Goal: Use online tool/utility: Utilize a website feature to perform a specific function

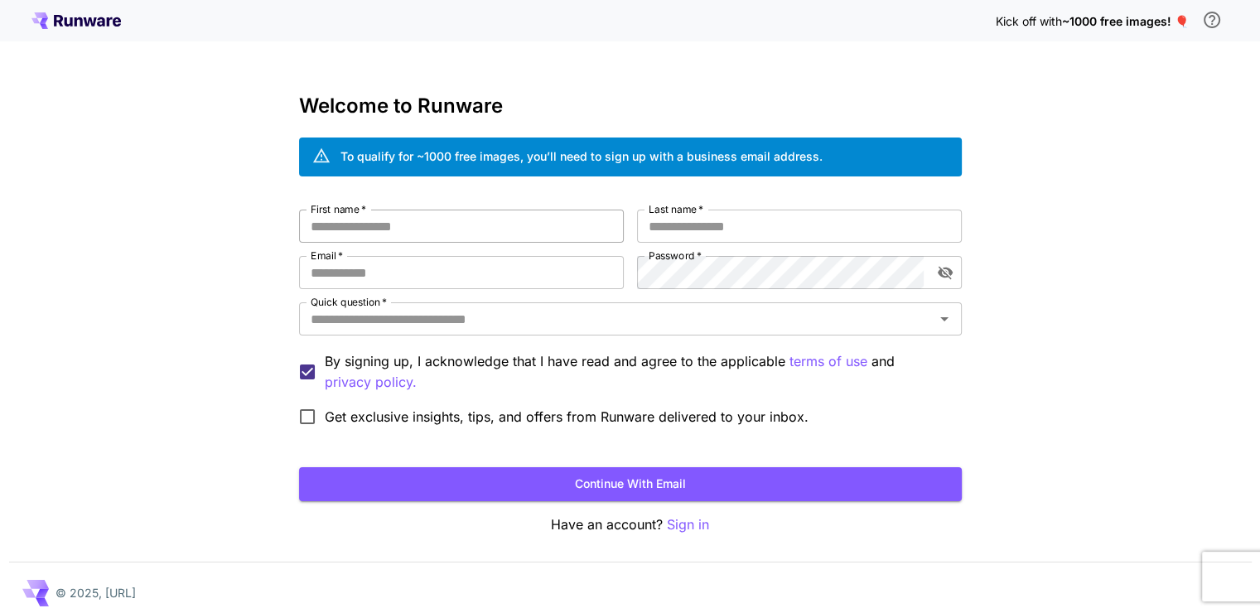
click at [361, 217] on input "First name   *" at bounding box center [461, 226] width 325 height 33
type input "*****"
click at [336, 278] on input "Email   *" at bounding box center [461, 272] width 325 height 33
type input "**********"
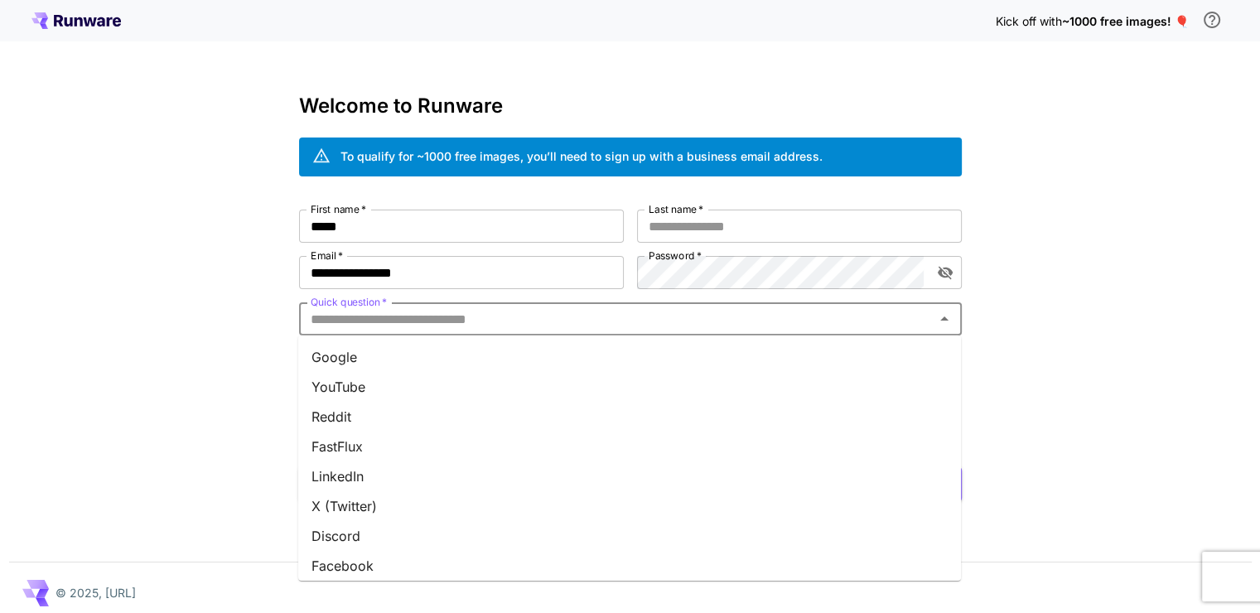
click at [418, 326] on input "Quick question   *" at bounding box center [616, 318] width 625 height 23
click at [408, 351] on li "Google" at bounding box center [629, 357] width 663 height 30
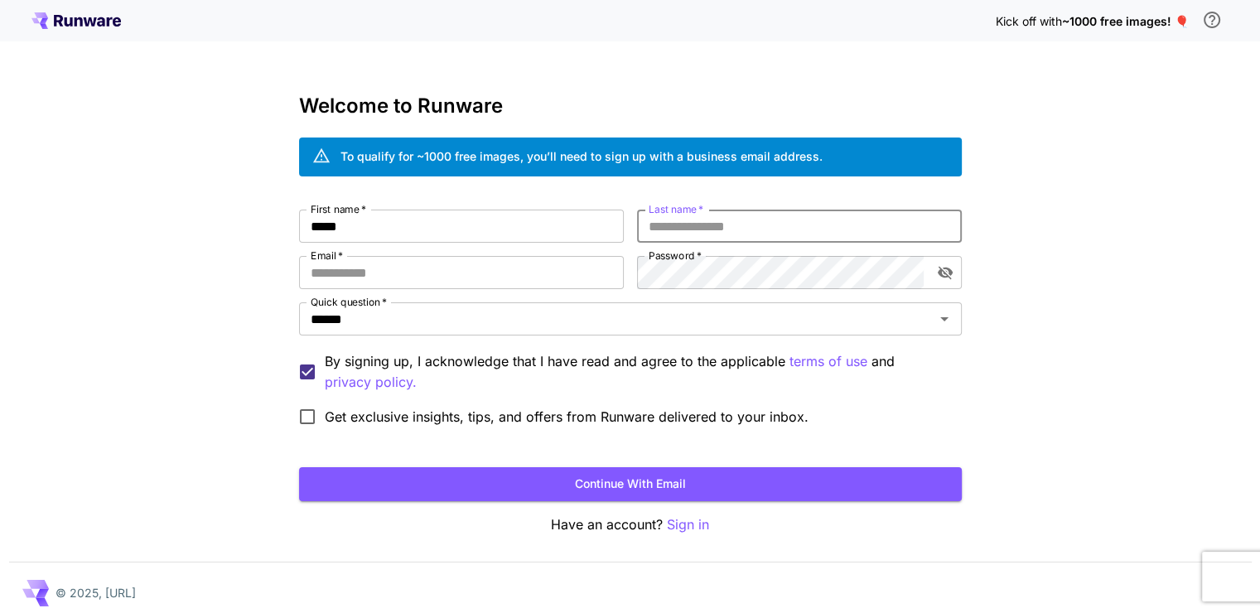
click at [702, 221] on input "Last name   *" at bounding box center [799, 226] width 325 height 33
type input "*"
type input "*******"
click at [700, 291] on div "First name   * ***** First name   * Last name   * ******* Last name   * Email  …" at bounding box center [630, 322] width 663 height 224
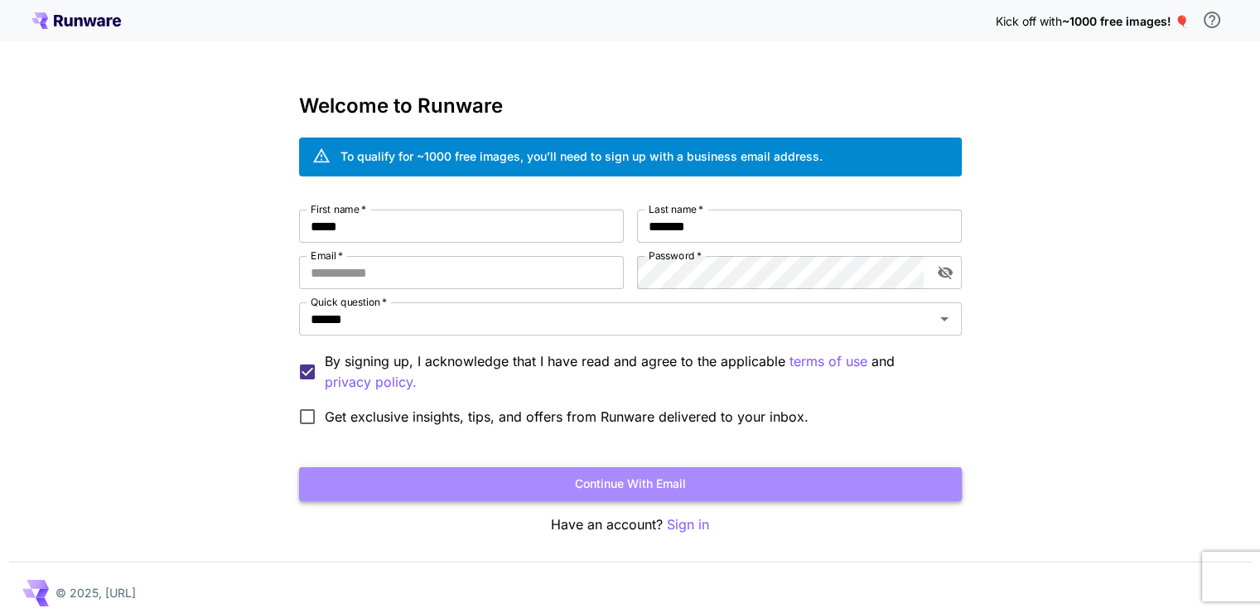
click at [382, 476] on button "Continue with email" at bounding box center [630, 484] width 663 height 34
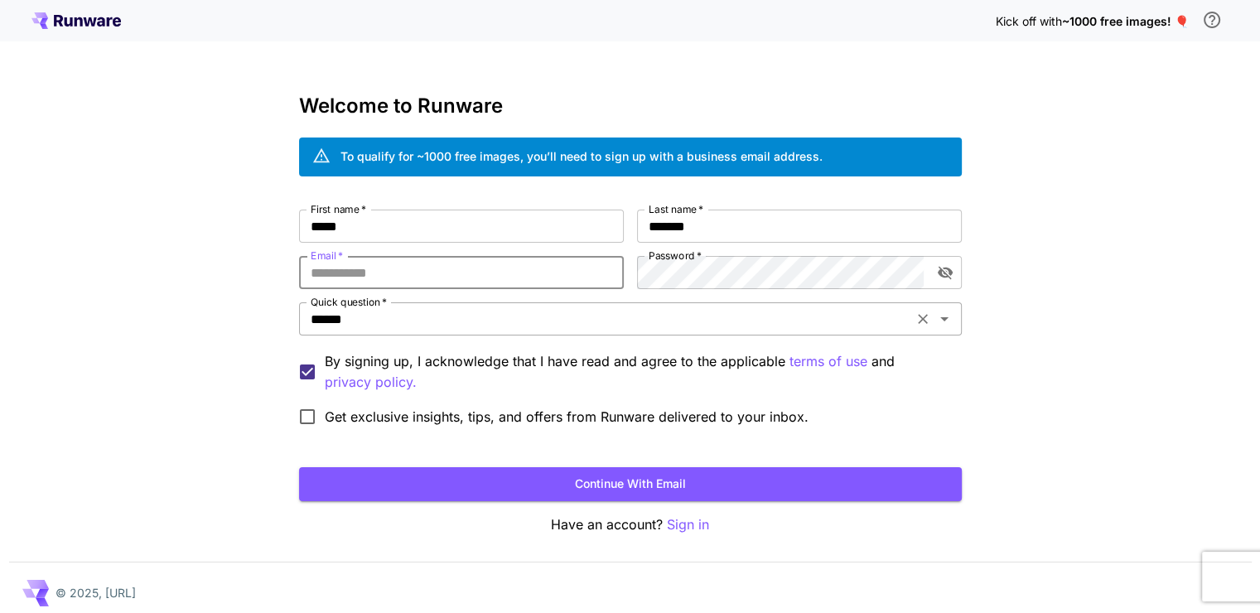
type input "**********"
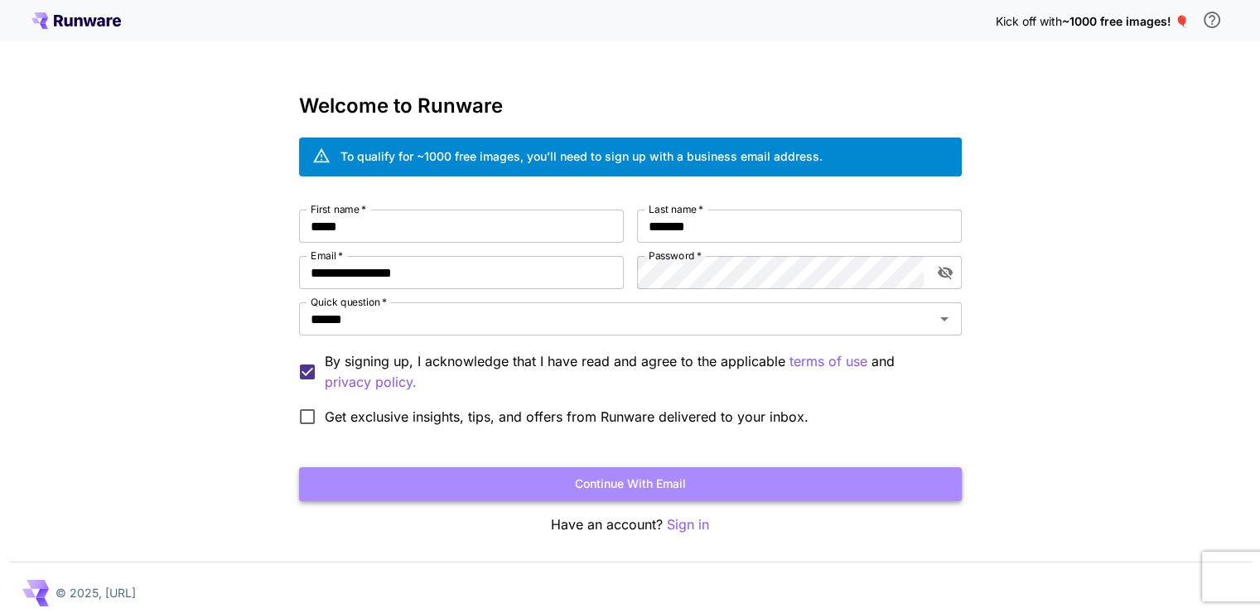
click at [468, 495] on button "Continue with email" at bounding box center [630, 484] width 663 height 34
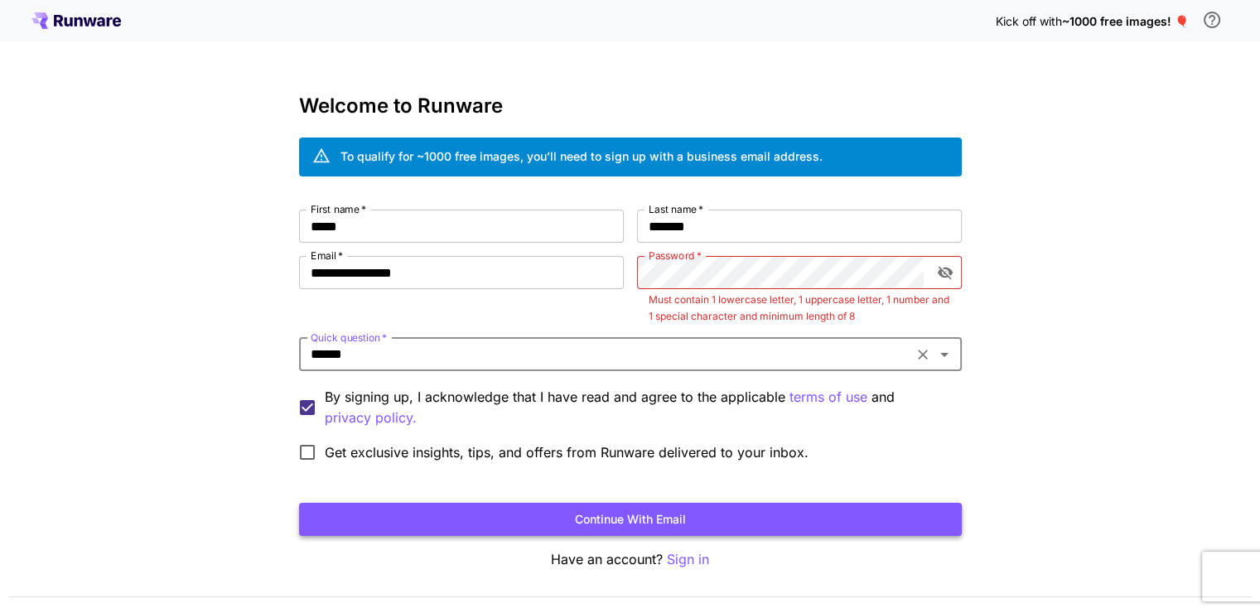
click at [757, 514] on button "Continue with email" at bounding box center [630, 520] width 663 height 34
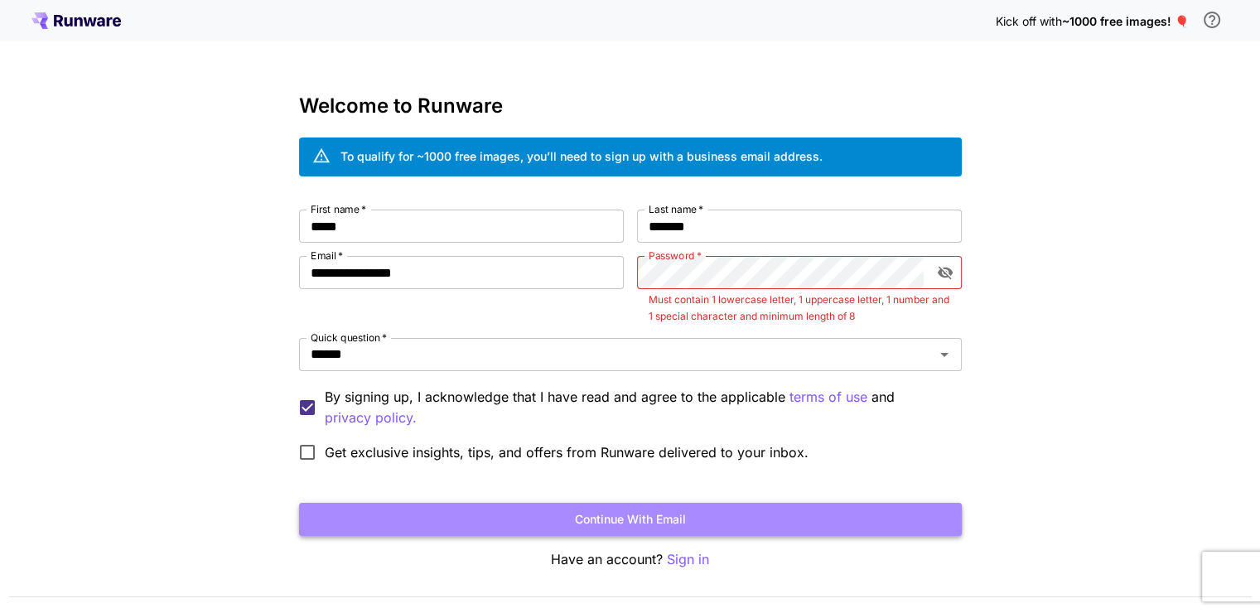
click at [757, 514] on button "Continue with email" at bounding box center [630, 520] width 663 height 34
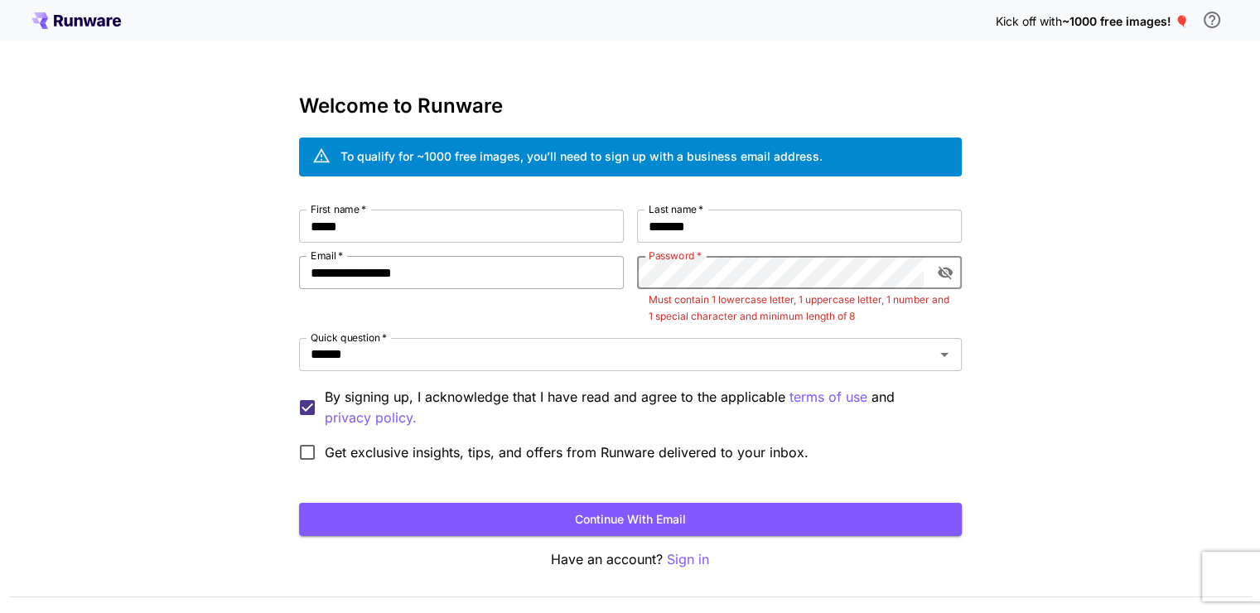
click at [467, 272] on div "**********" at bounding box center [630, 340] width 663 height 260
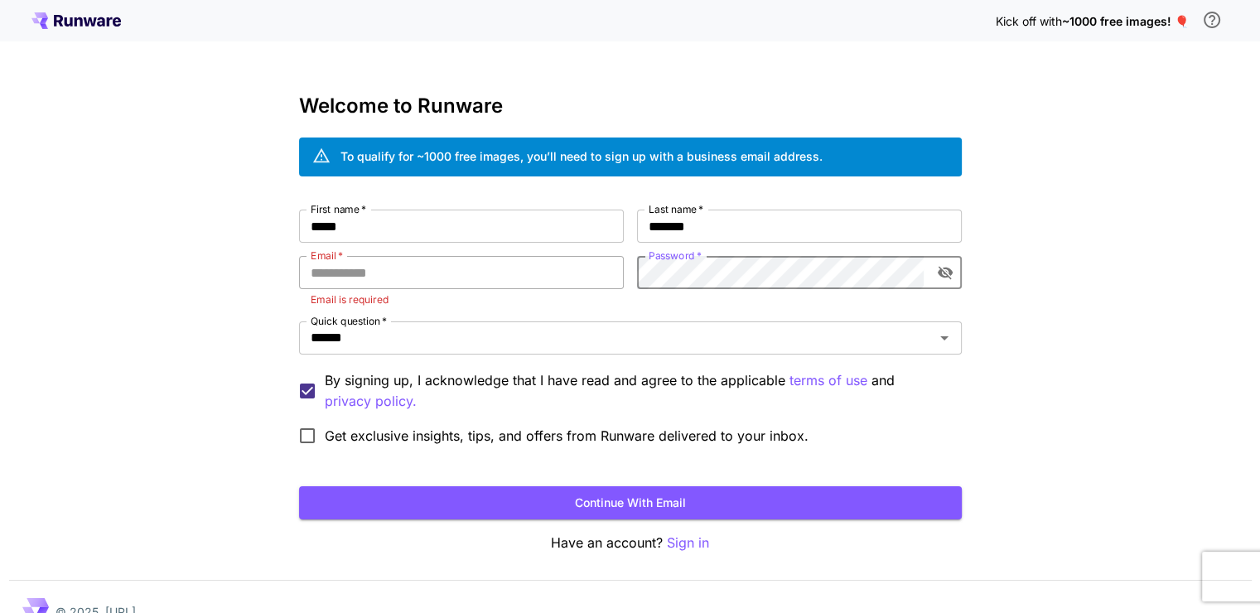
click at [463, 271] on input "Email   *" at bounding box center [461, 272] width 325 height 33
type input "**********"
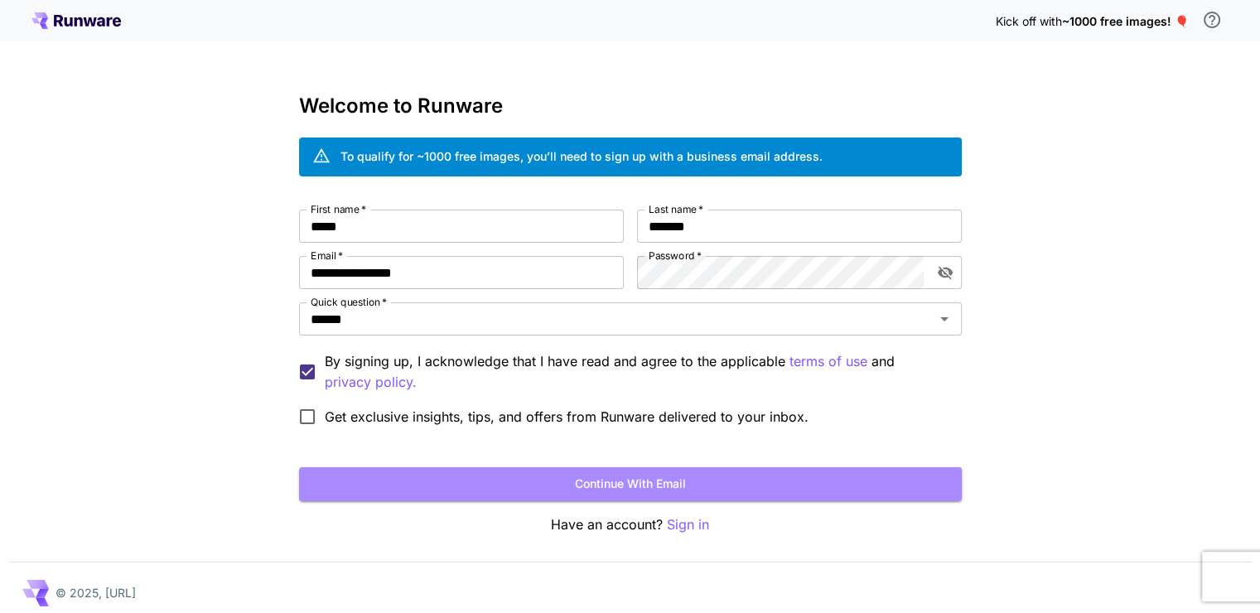
click at [442, 475] on button "Continue with email" at bounding box center [630, 484] width 663 height 34
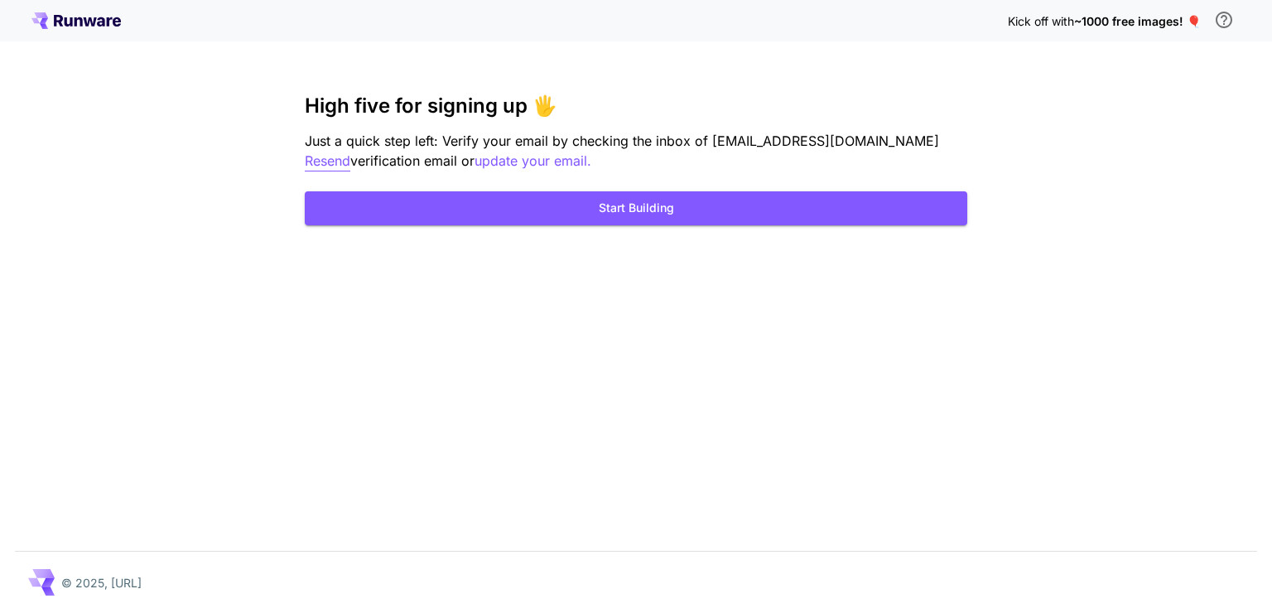
click at [350, 151] on p "Resend" at bounding box center [328, 161] width 46 height 21
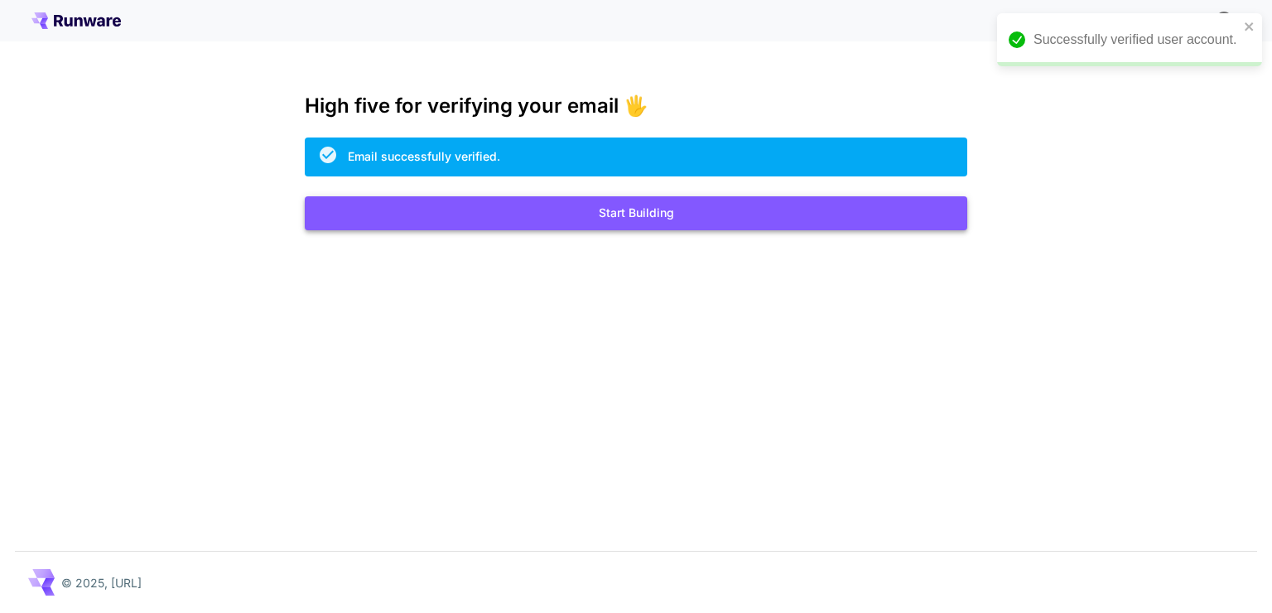
click at [640, 225] on button "Start Building" at bounding box center [636, 213] width 663 height 34
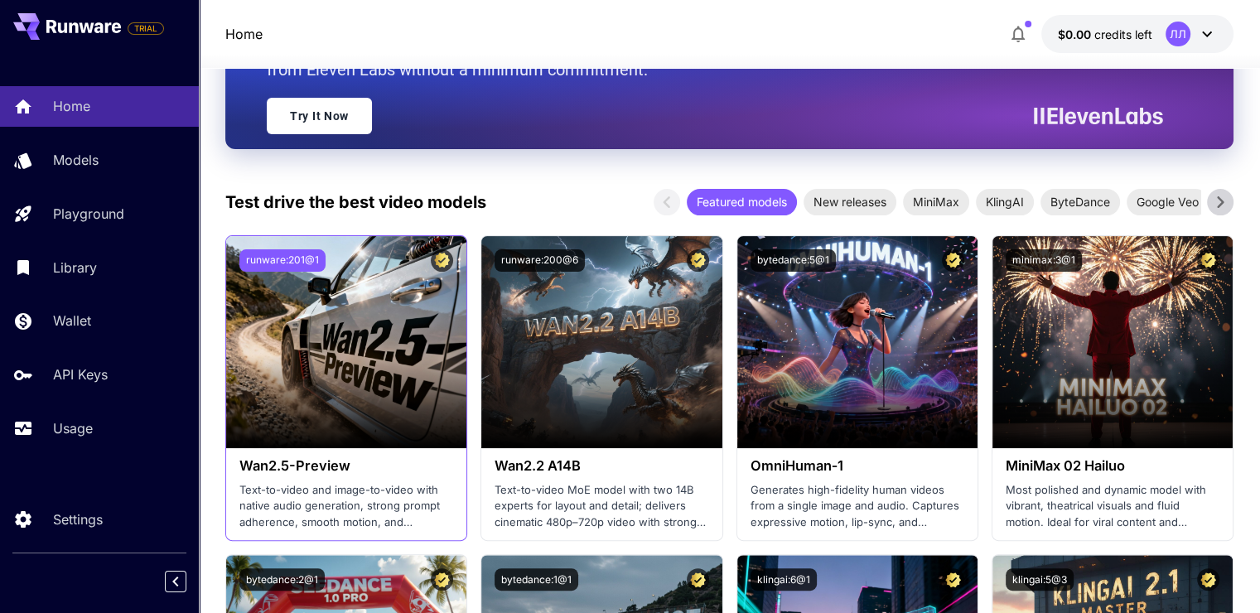
scroll to position [414, 0]
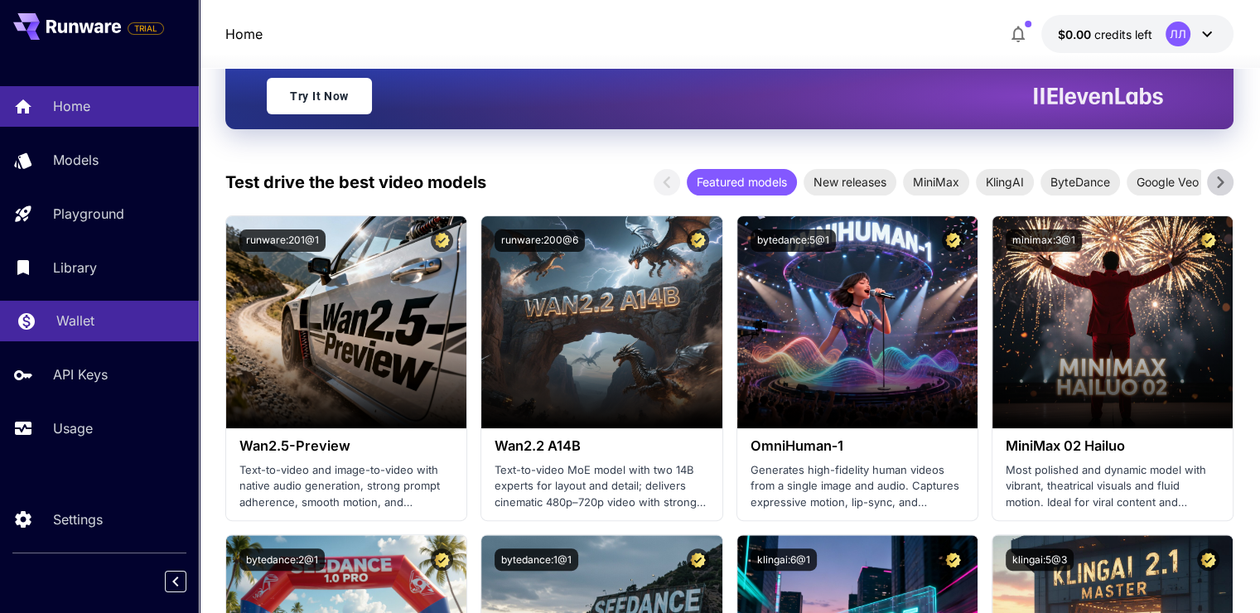
click at [119, 328] on div "Wallet" at bounding box center [120, 321] width 129 height 20
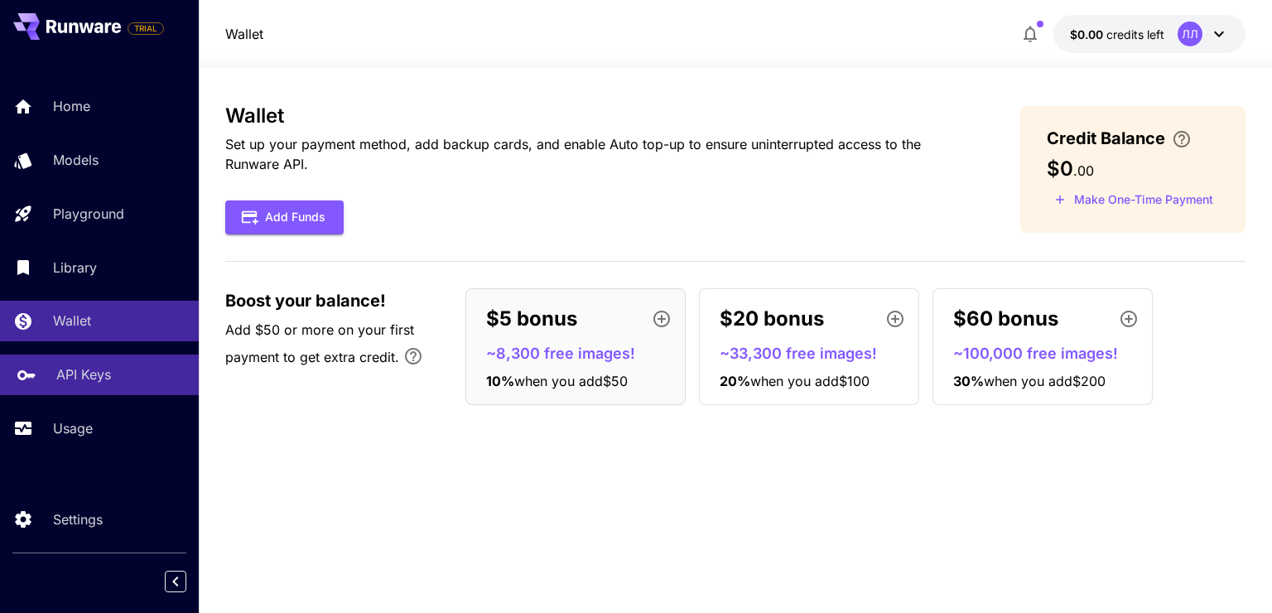
click at [128, 363] on link "API Keys" at bounding box center [99, 375] width 199 height 41
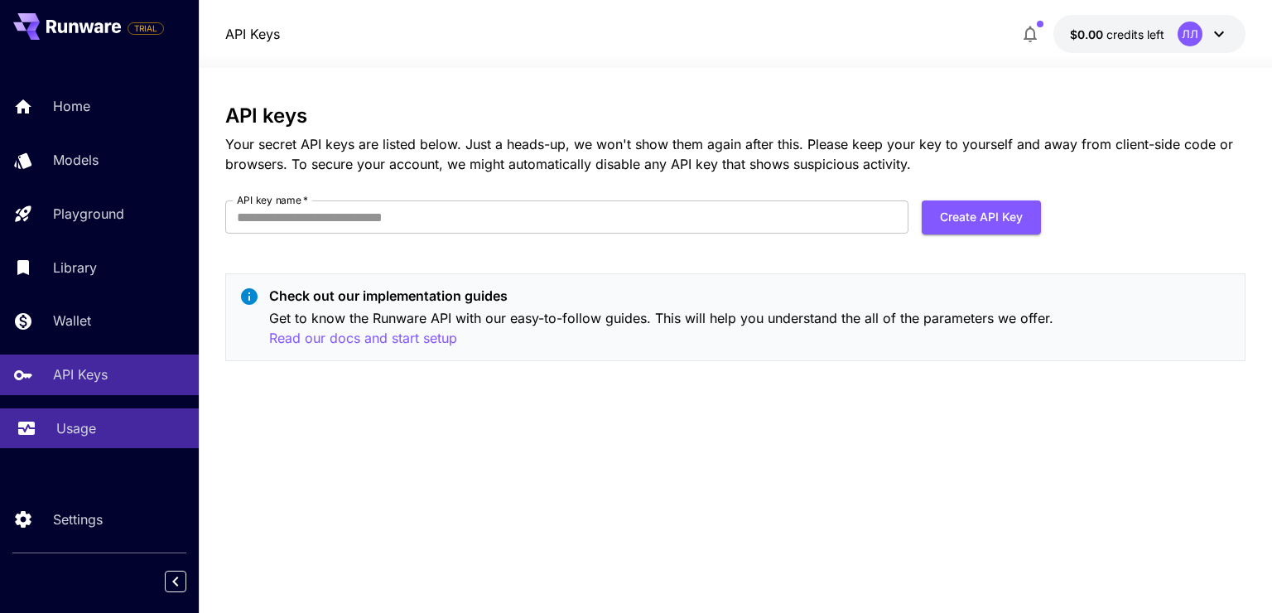
click at [117, 427] on div "Usage" at bounding box center [120, 428] width 129 height 20
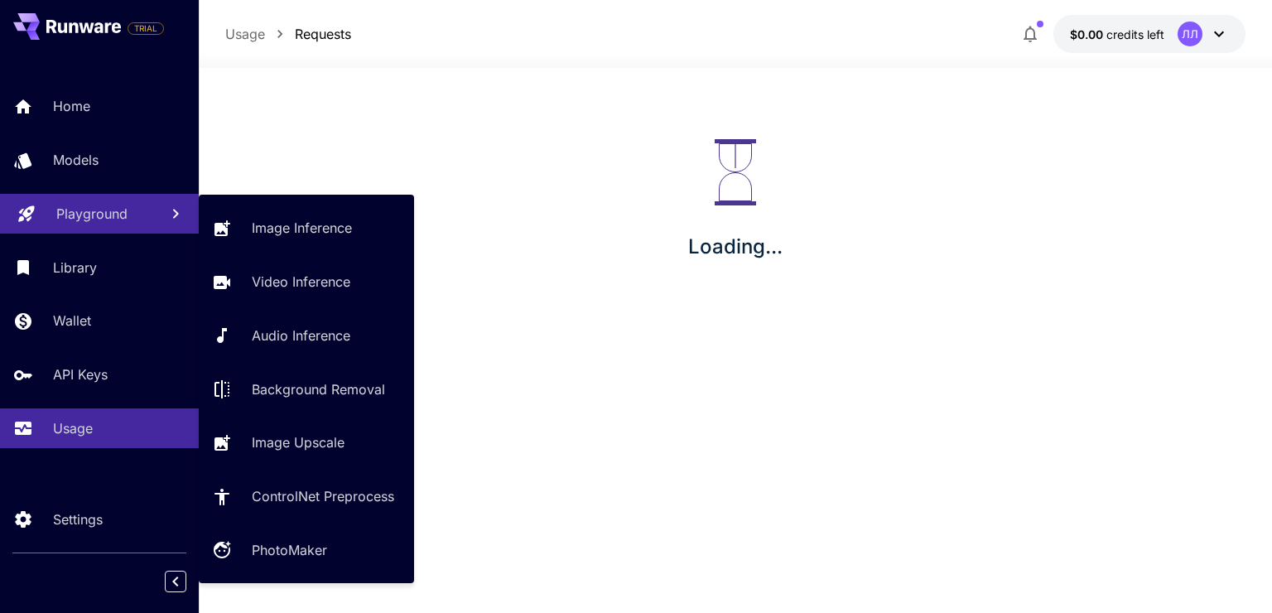
click at [46, 231] on link "Playground" at bounding box center [99, 214] width 199 height 41
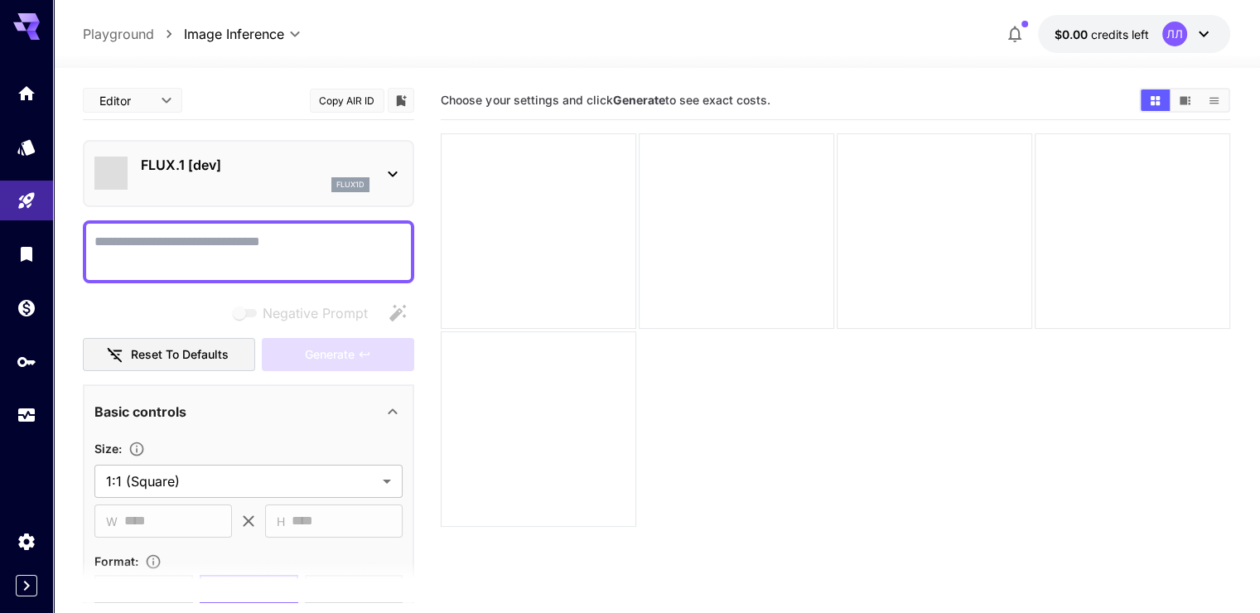
click at [562, 364] on section "Choose your settings and click Generate to see exact costs." at bounding box center [835, 387] width 789 height 613
click at [221, 182] on div "flux1d" at bounding box center [255, 184] width 229 height 15
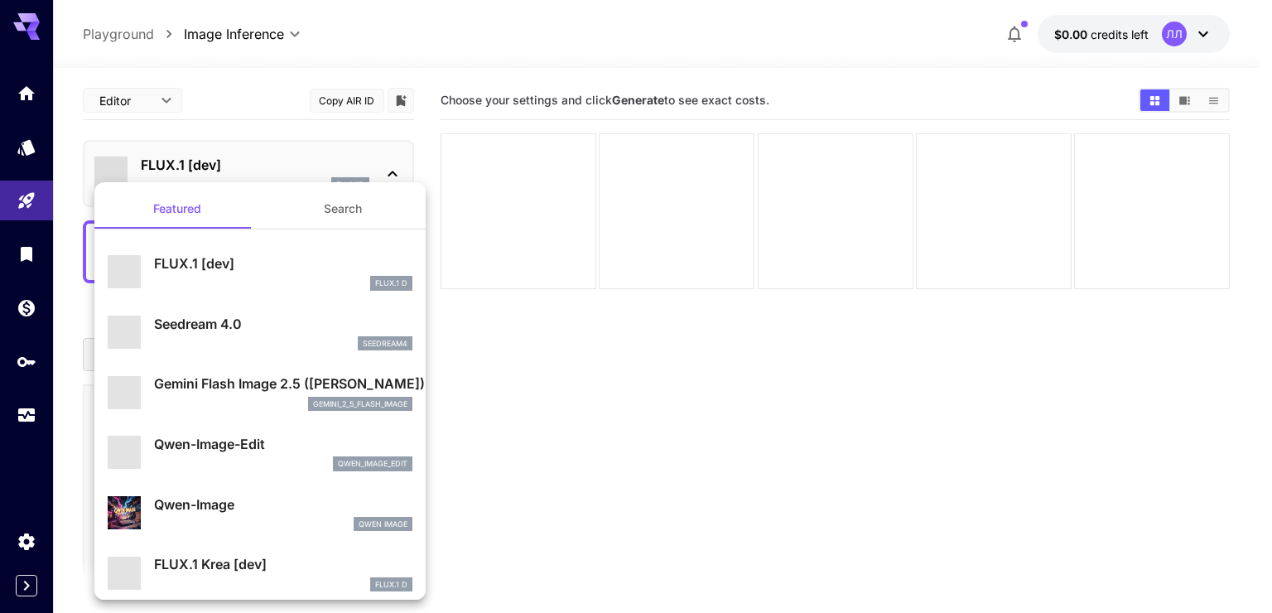
click at [346, 213] on button "Search" at bounding box center [343, 209] width 166 height 40
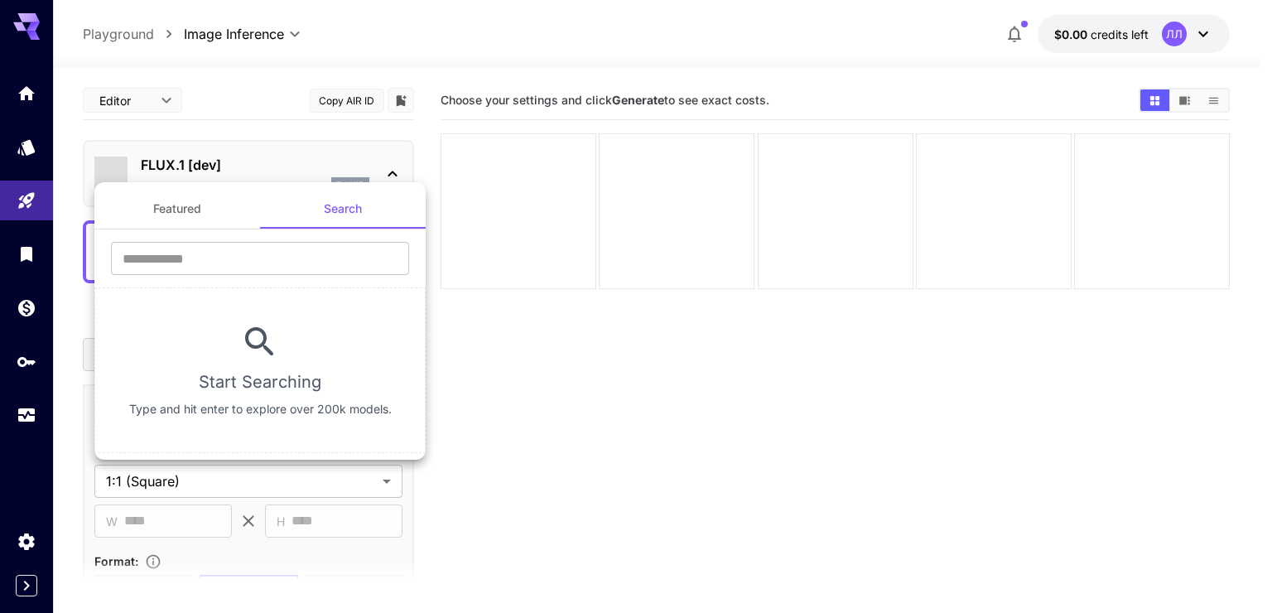
click at [249, 205] on button "Featured" at bounding box center [177, 209] width 166 height 40
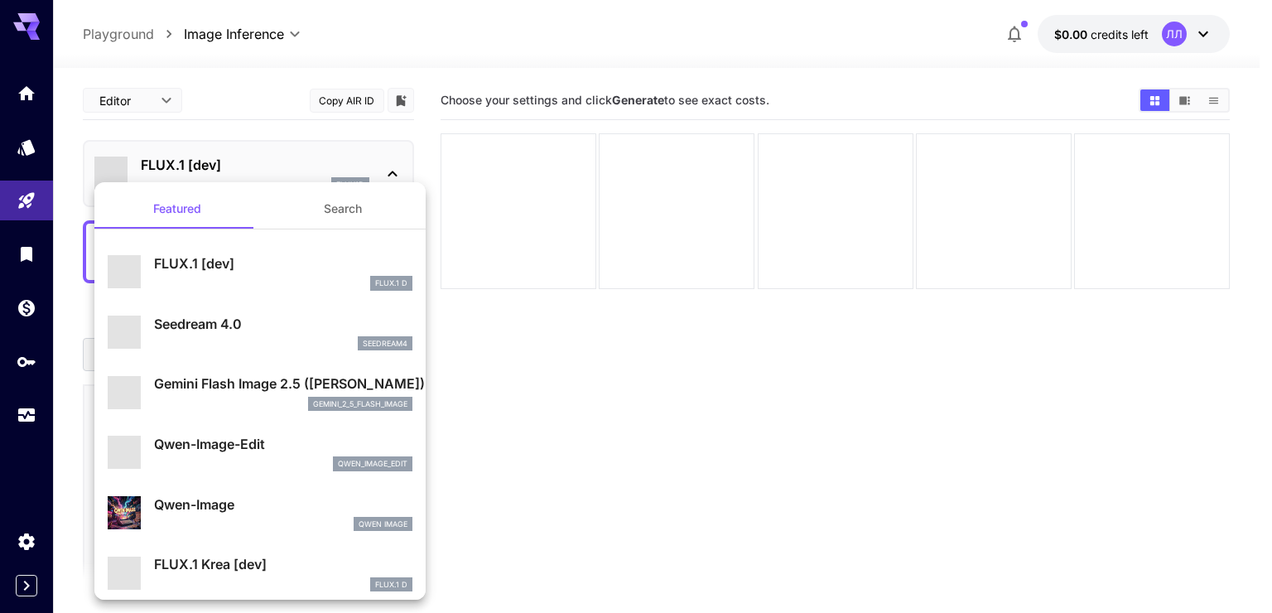
click at [255, 294] on div "FLUX.1 [dev] FLUX.1 D" at bounding box center [260, 272] width 305 height 51
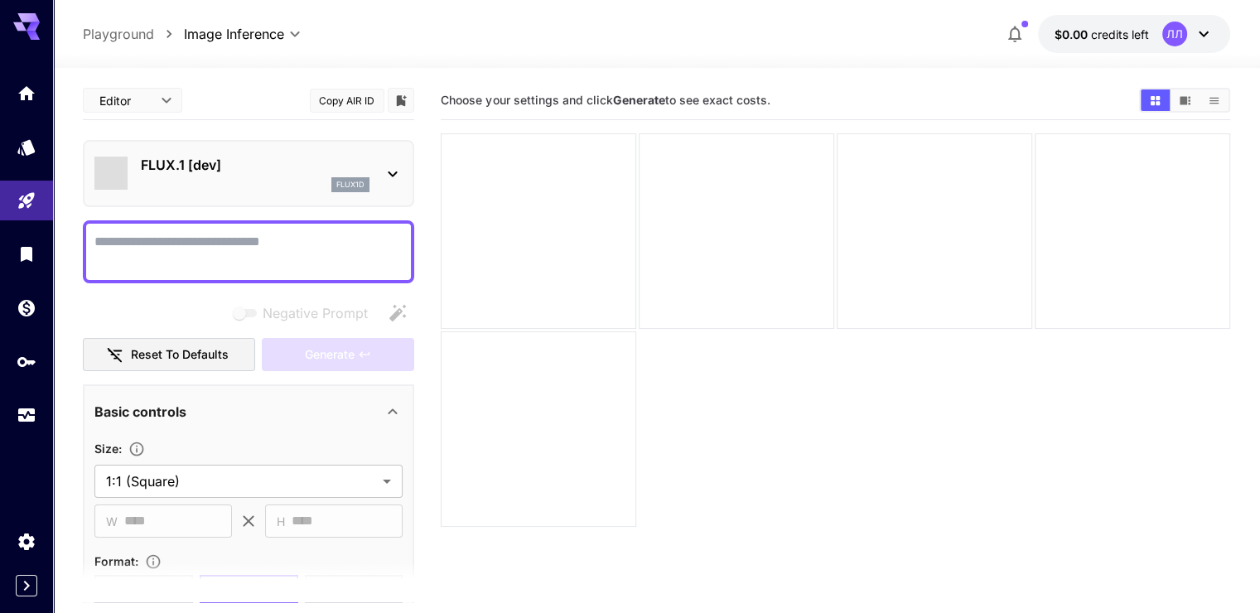
click at [252, 276] on div at bounding box center [248, 251] width 331 height 63
click at [235, 252] on textarea "Negative Prompt" at bounding box center [248, 252] width 308 height 40
click at [348, 342] on button "Generate" at bounding box center [338, 355] width 152 height 34
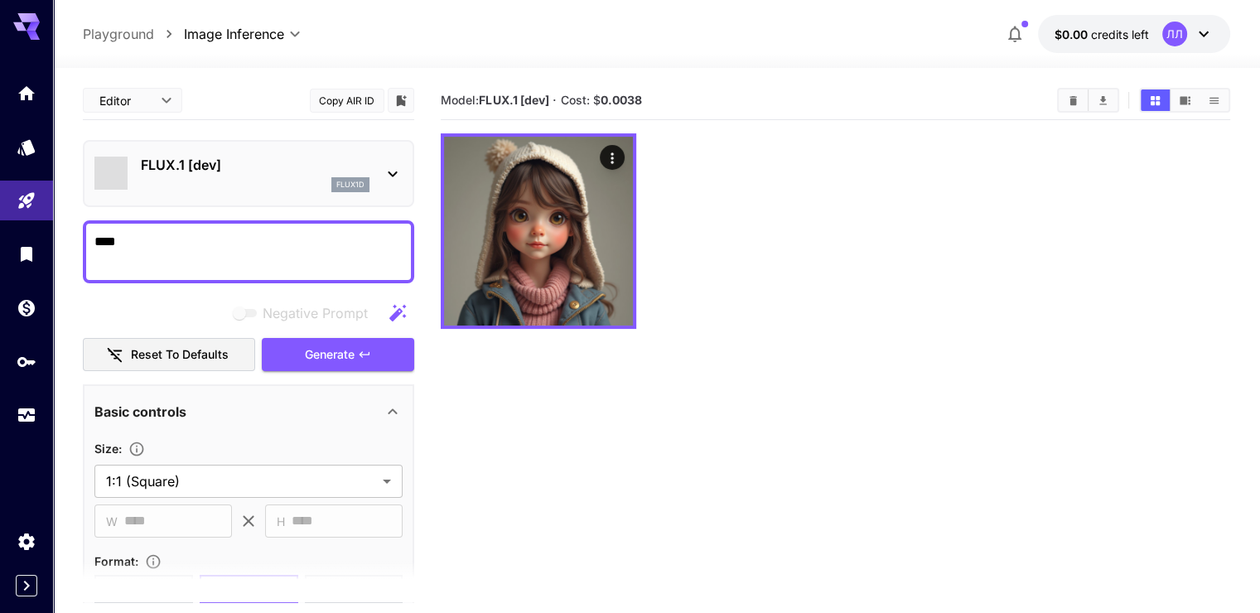
click at [237, 234] on textarea "****" at bounding box center [248, 252] width 308 height 40
type textarea "**********"
click at [278, 348] on button "Generate" at bounding box center [338, 355] width 152 height 34
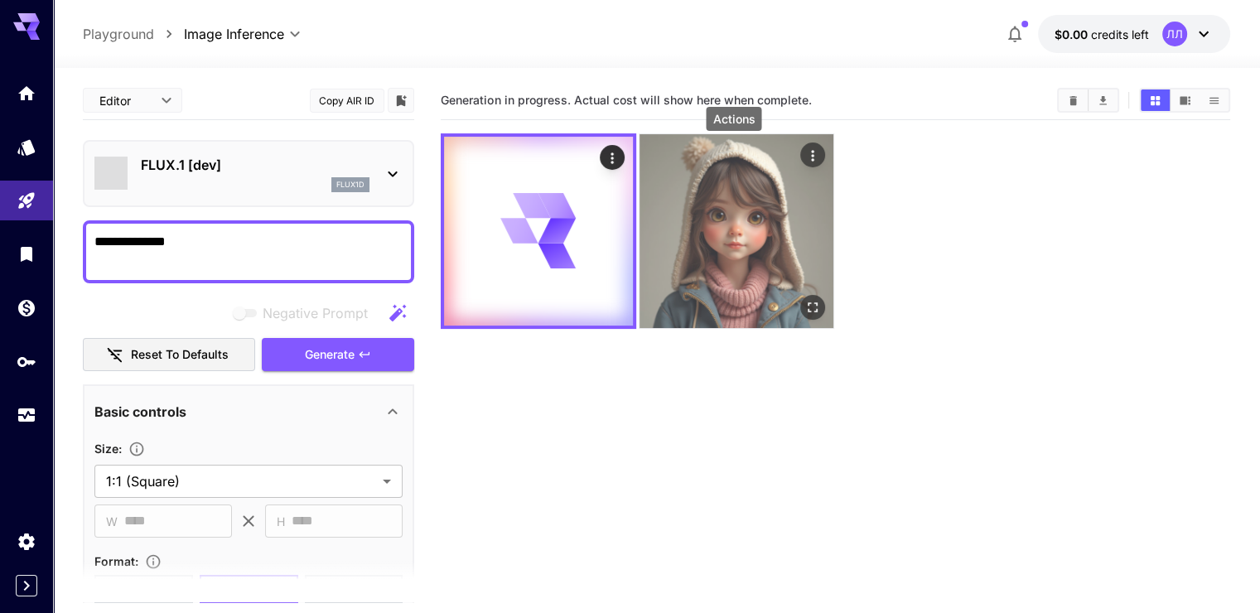
click at [804, 158] on icon "Actions" at bounding box center [812, 155] width 17 height 17
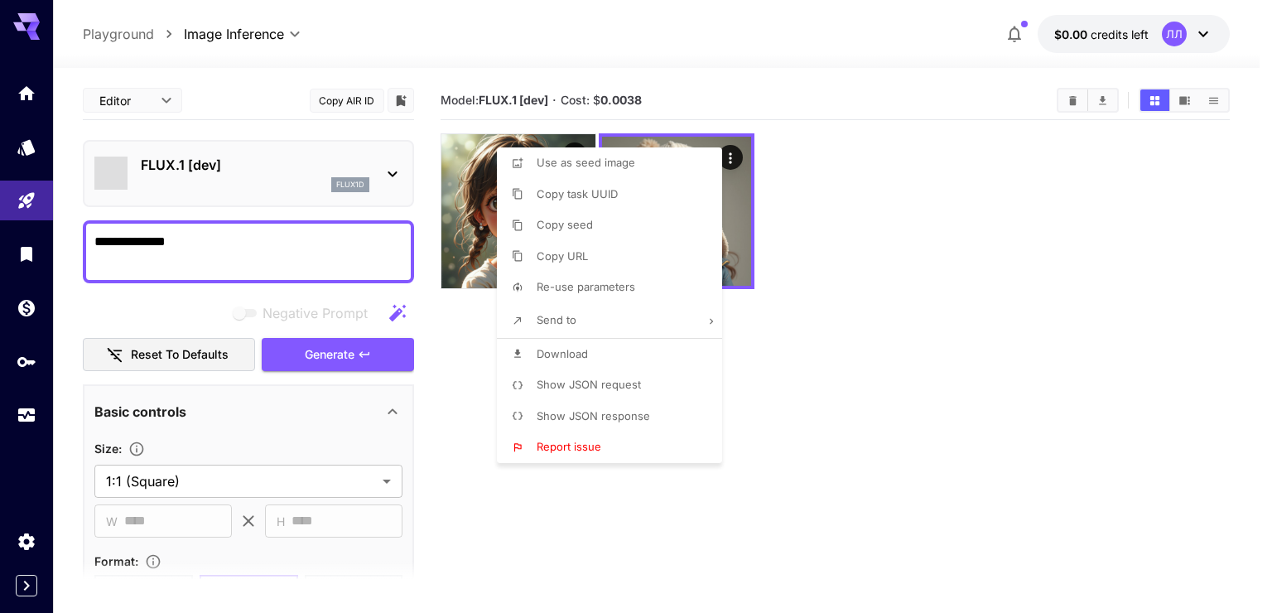
click at [573, 474] on div at bounding box center [636, 306] width 1272 height 613
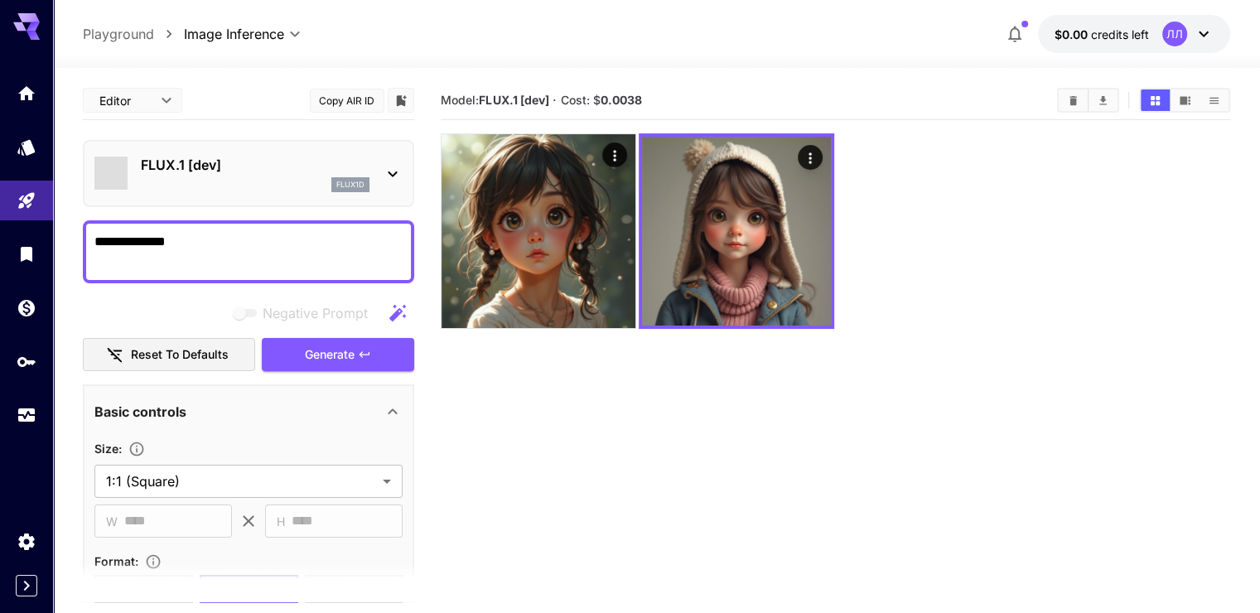
click at [467, 321] on section "Model: FLUX.1 [dev] · Cost: $ 0.0038" at bounding box center [835, 387] width 789 height 613
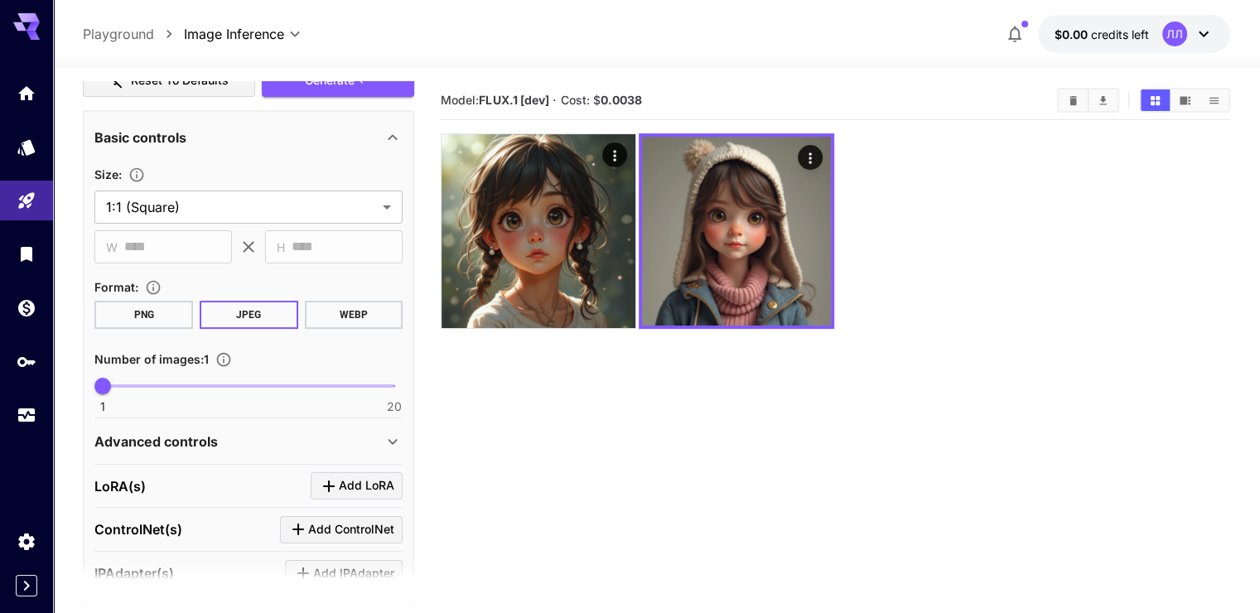
scroll to position [331, 0]
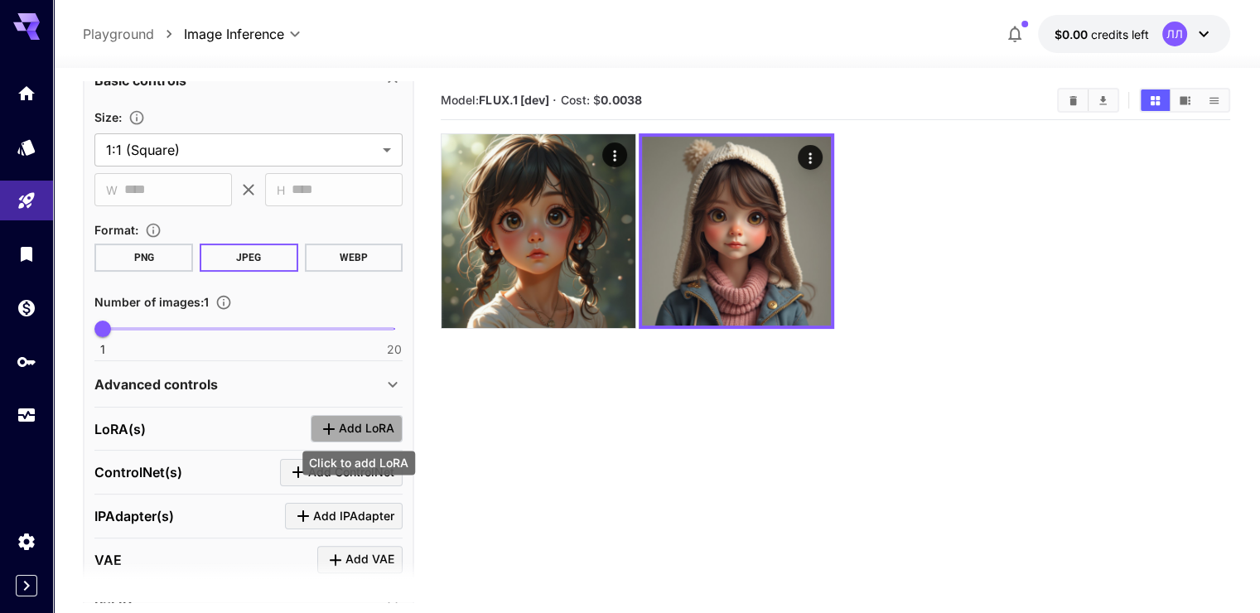
click at [345, 432] on span "Add LoRA" at bounding box center [367, 428] width 56 height 21
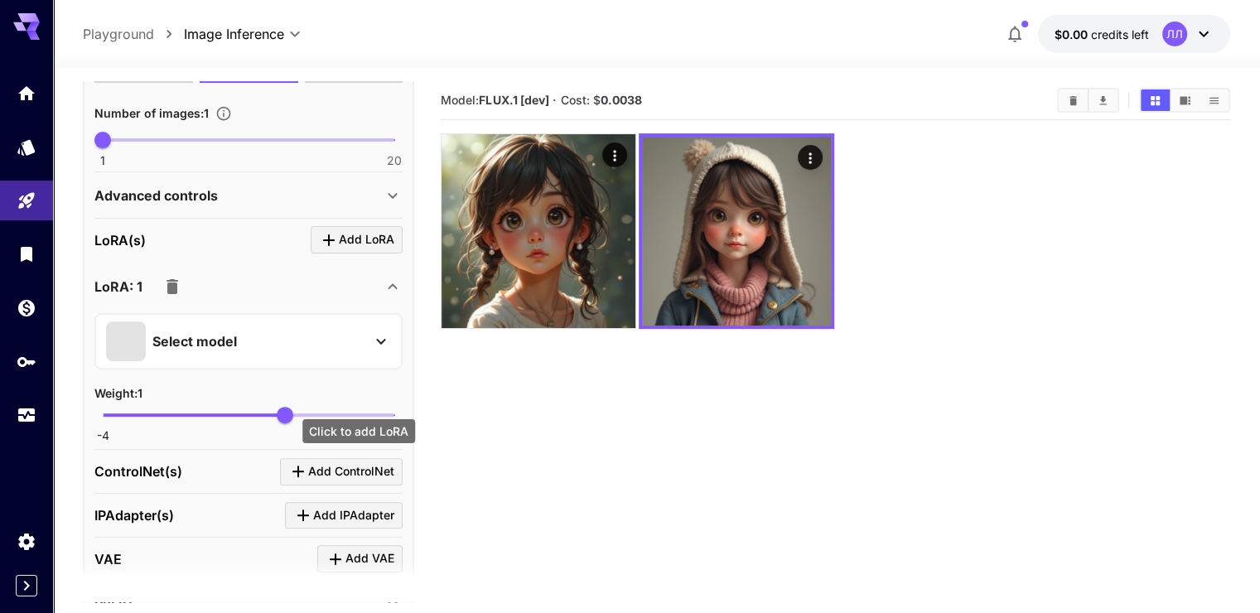
scroll to position [580, 0]
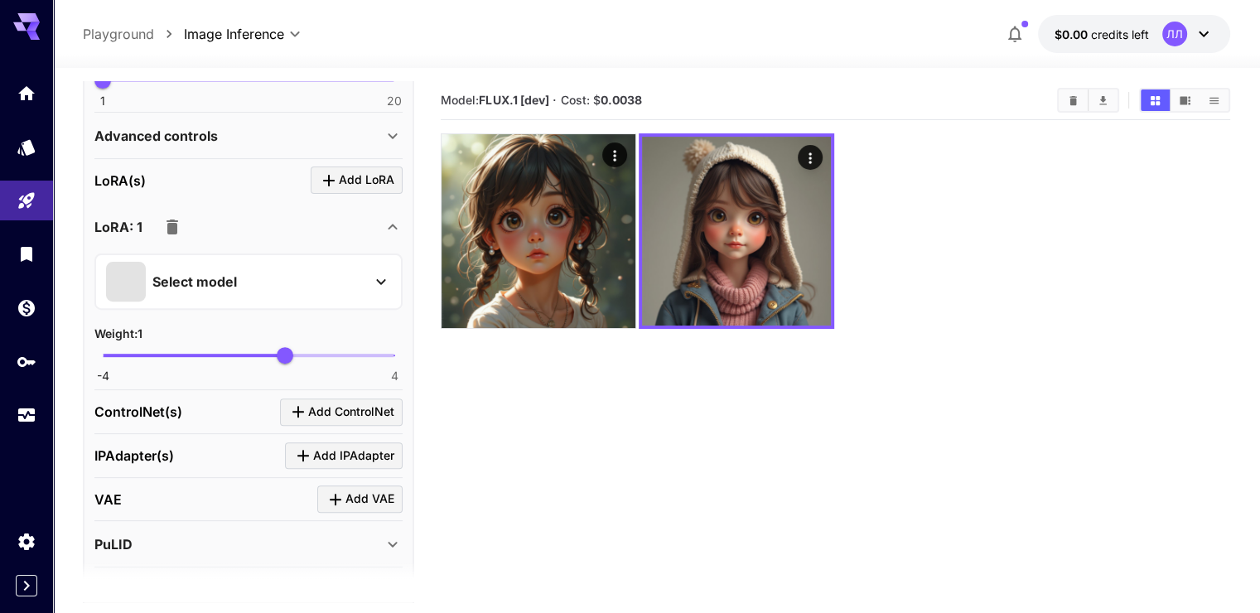
click at [267, 300] on div "Select model" at bounding box center [248, 281] width 308 height 56
click at [264, 282] on div "Select model" at bounding box center [235, 282] width 258 height 40
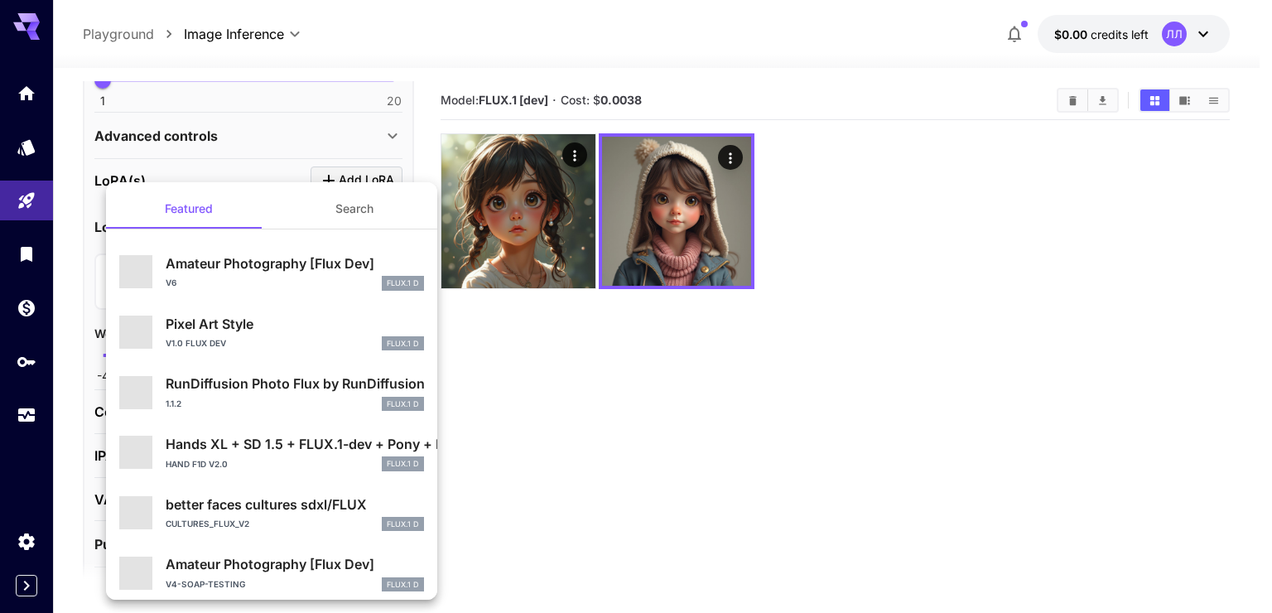
click at [285, 380] on p "RunDiffusion Photo Flux by RunDiffusion" at bounding box center [295, 384] width 258 height 20
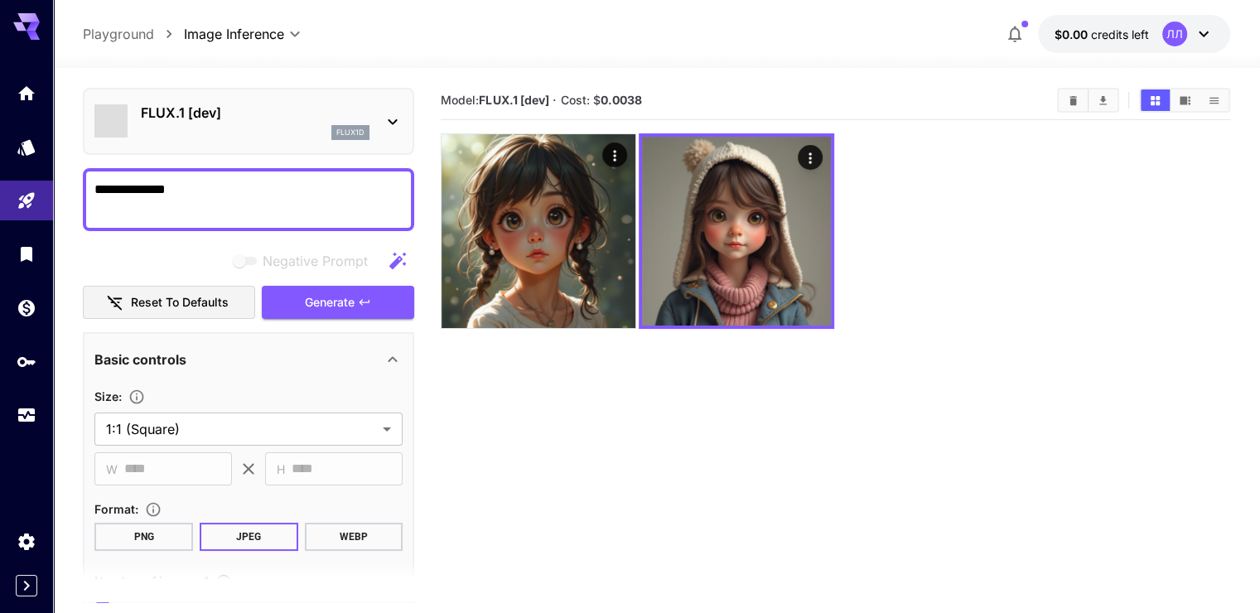
scroll to position [0, 0]
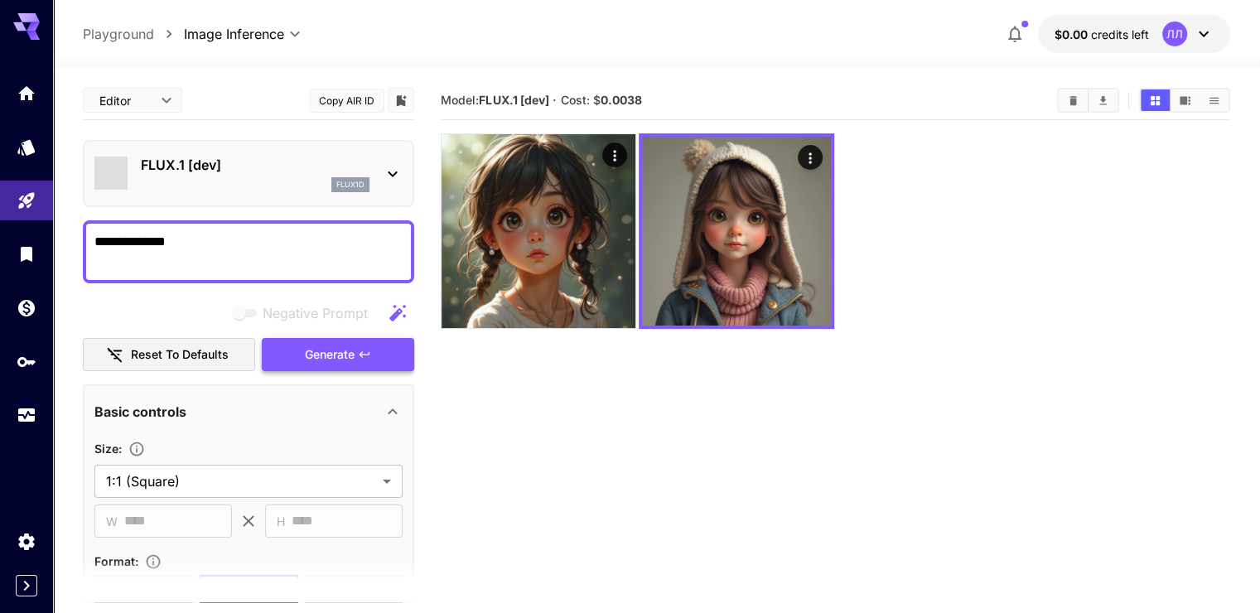
click at [297, 356] on button "Generate" at bounding box center [338, 355] width 152 height 34
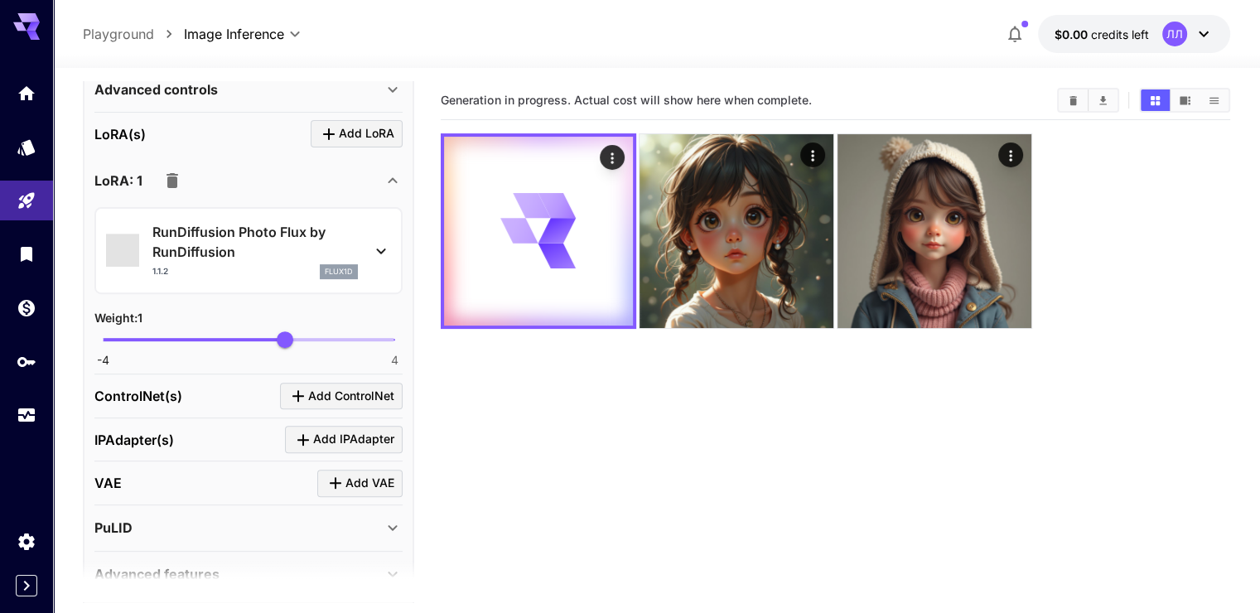
scroll to position [620, 0]
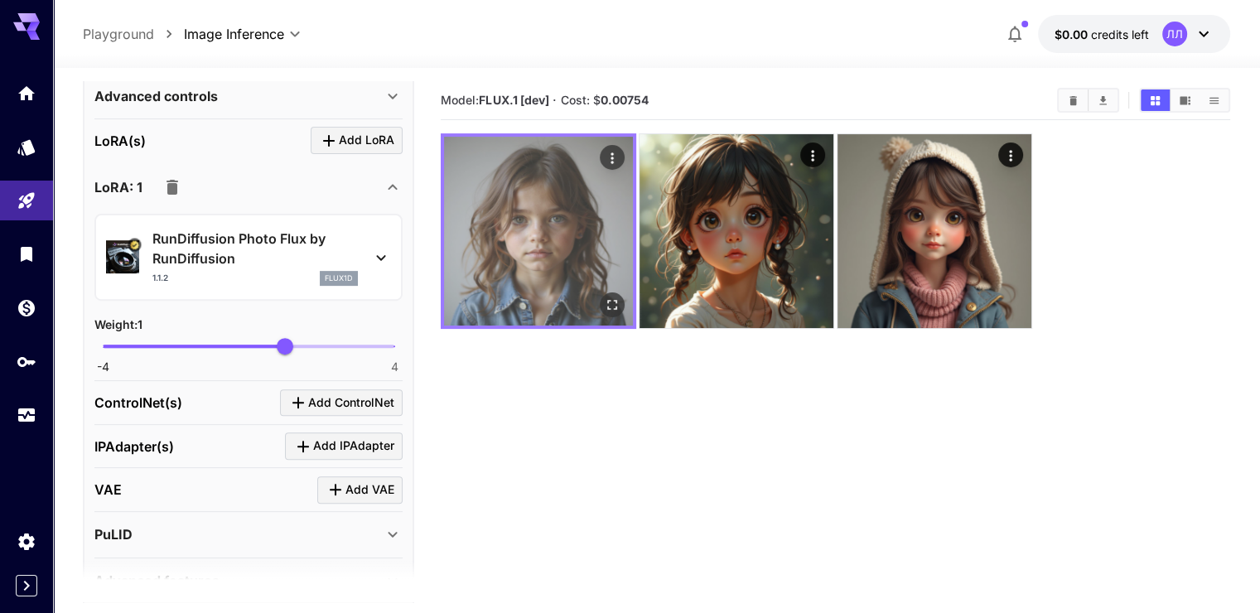
click at [523, 232] on img at bounding box center [538, 231] width 189 height 189
click at [604, 297] on icon "Open in fullscreen" at bounding box center [612, 305] width 17 height 17
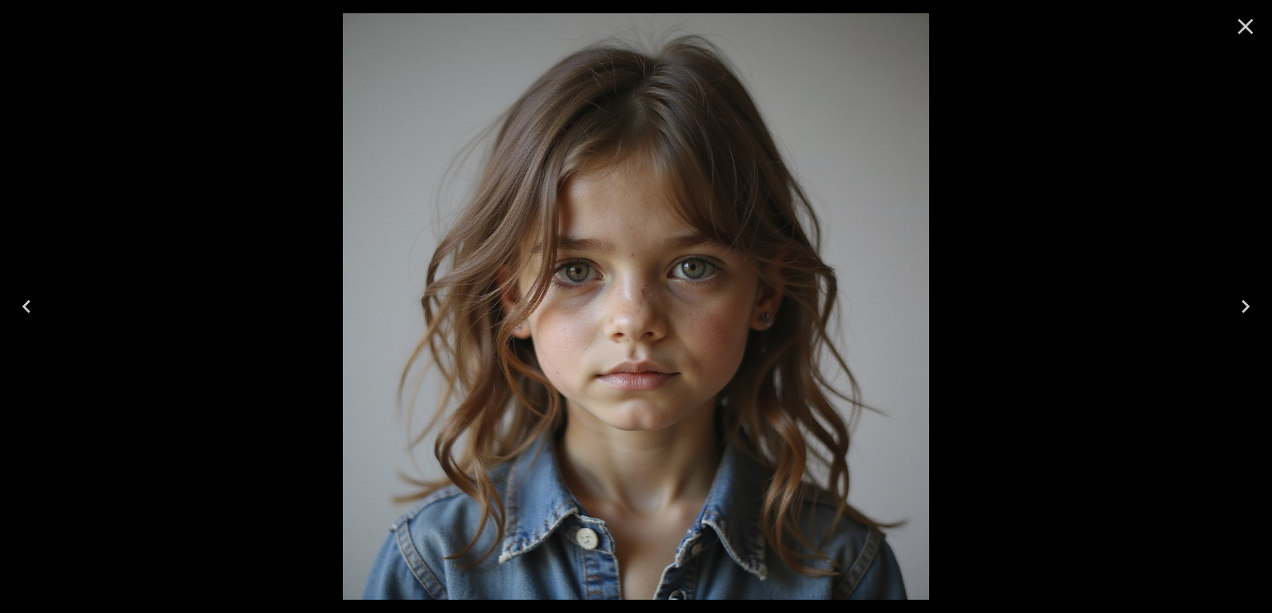
click at [1244, 30] on icon "Close" at bounding box center [1246, 26] width 27 height 27
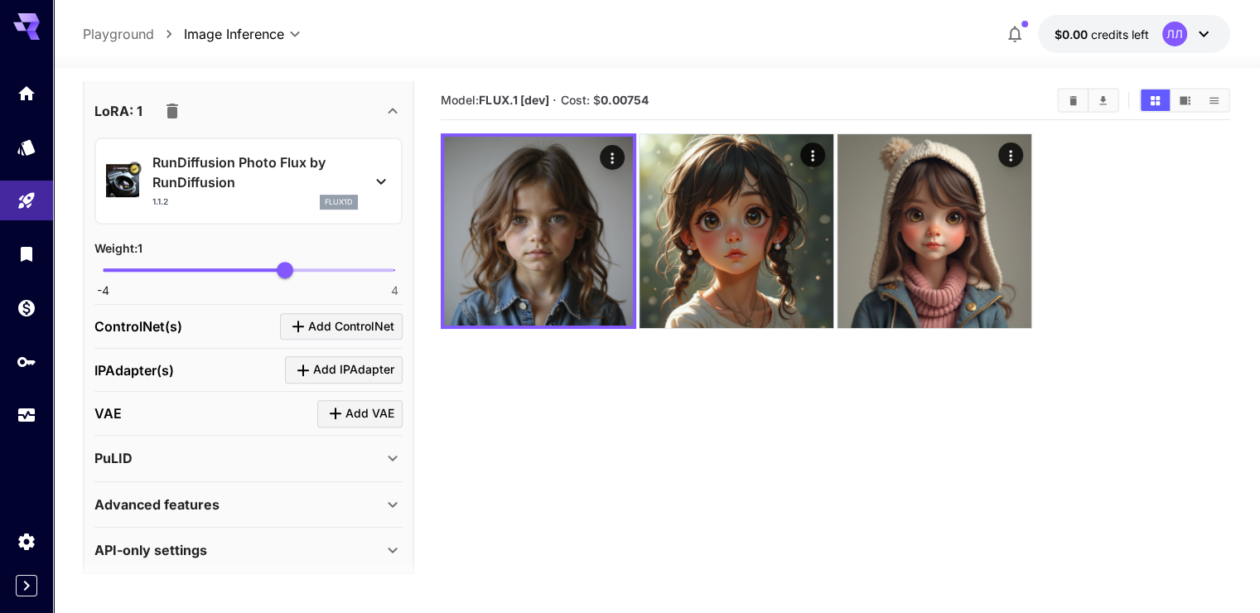
scroll to position [702, 0]
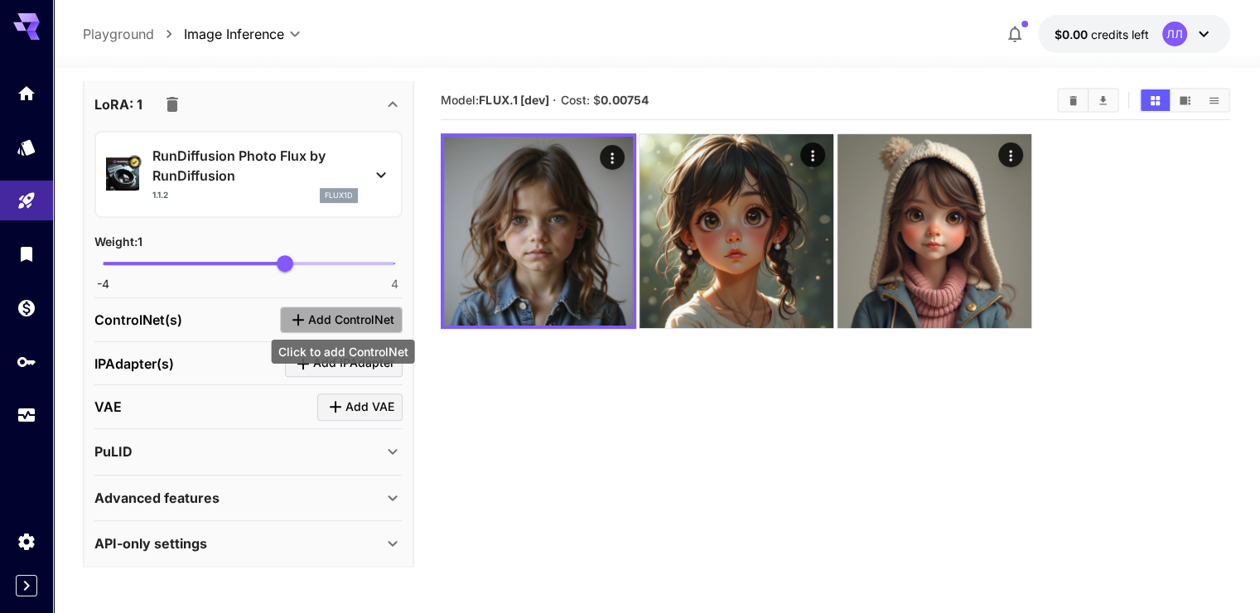
click at [304, 318] on icon "Click to add ControlNet" at bounding box center [298, 320] width 20 height 20
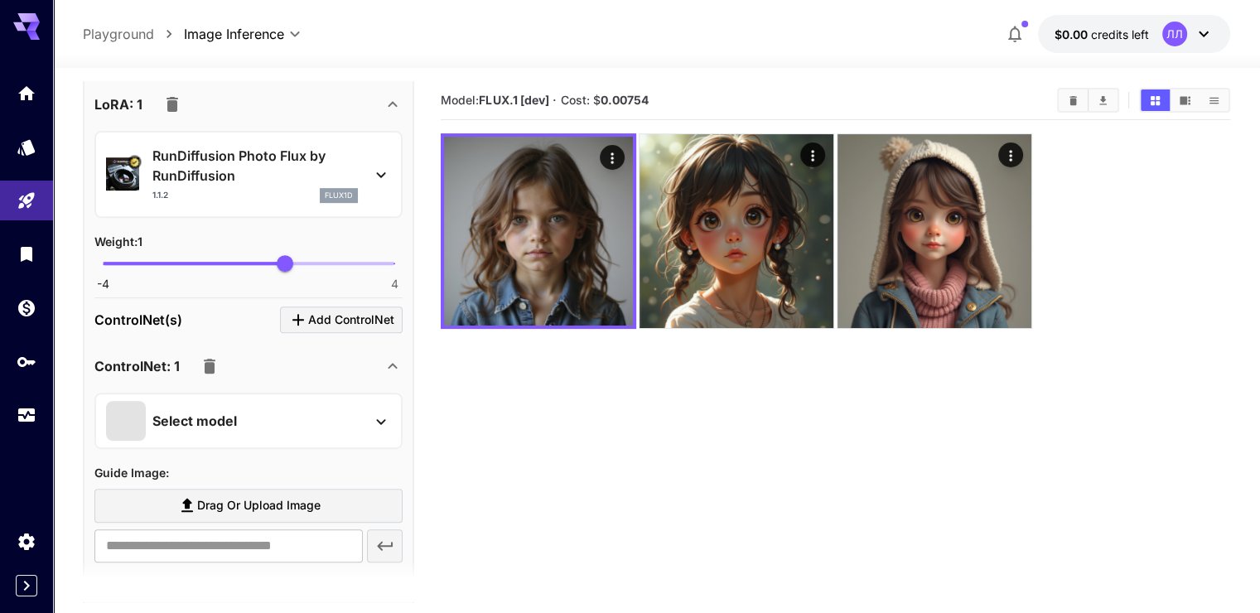
click at [244, 405] on div "Select model" at bounding box center [235, 421] width 258 height 40
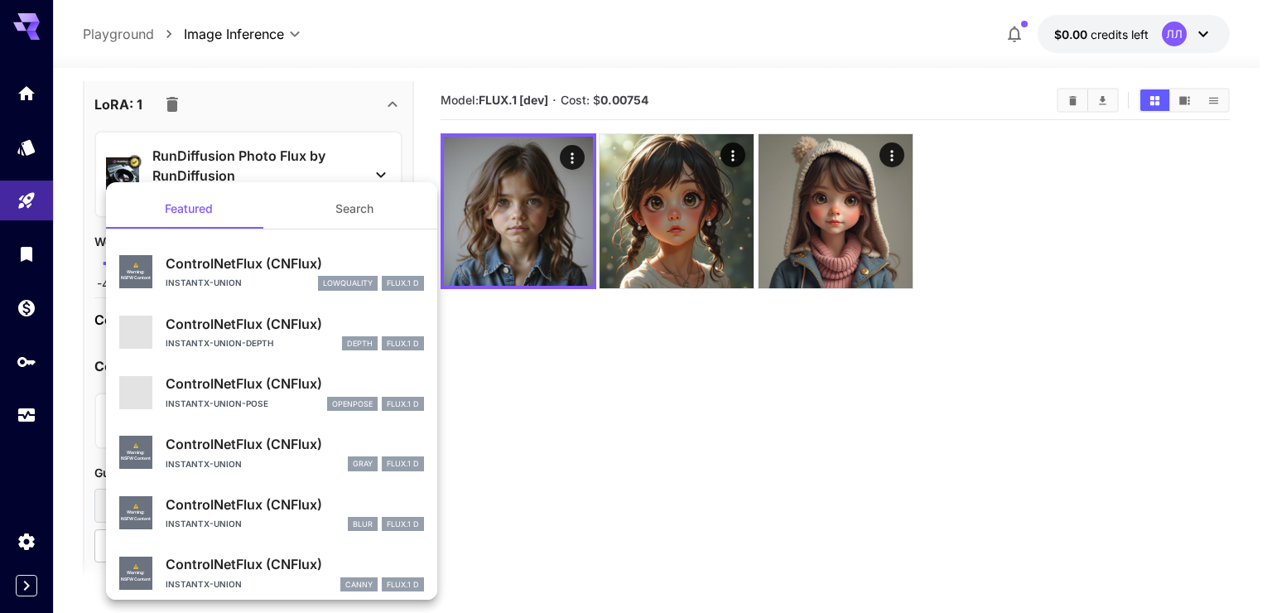
click at [480, 432] on div at bounding box center [636, 306] width 1272 height 613
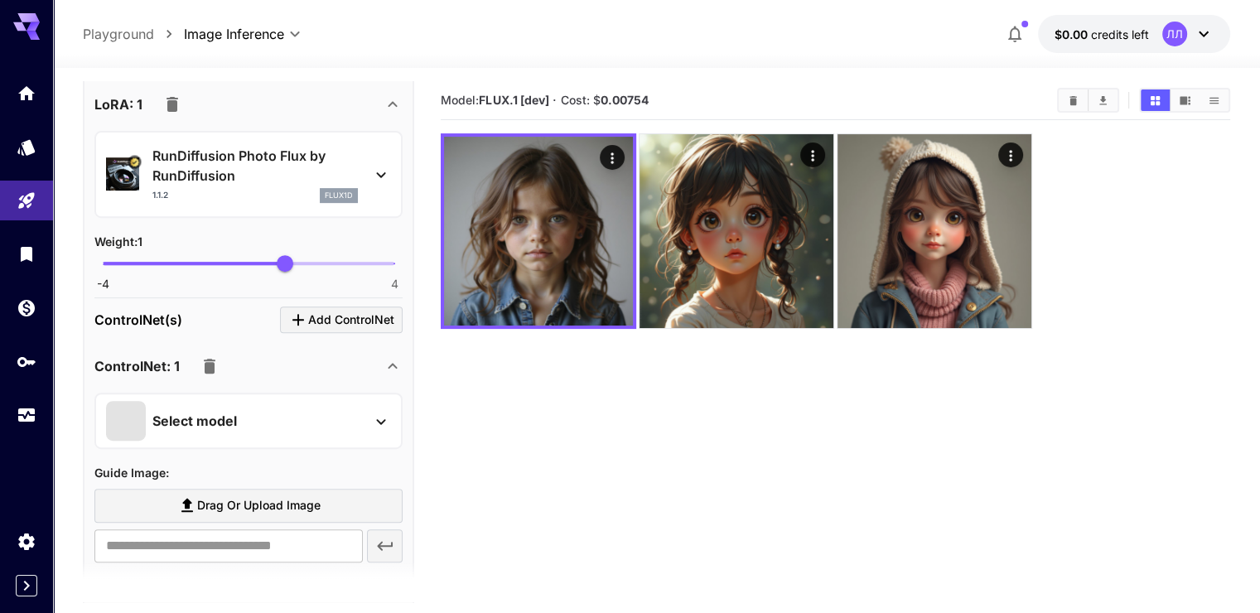
click at [235, 401] on div "Select model" at bounding box center [235, 421] width 258 height 40
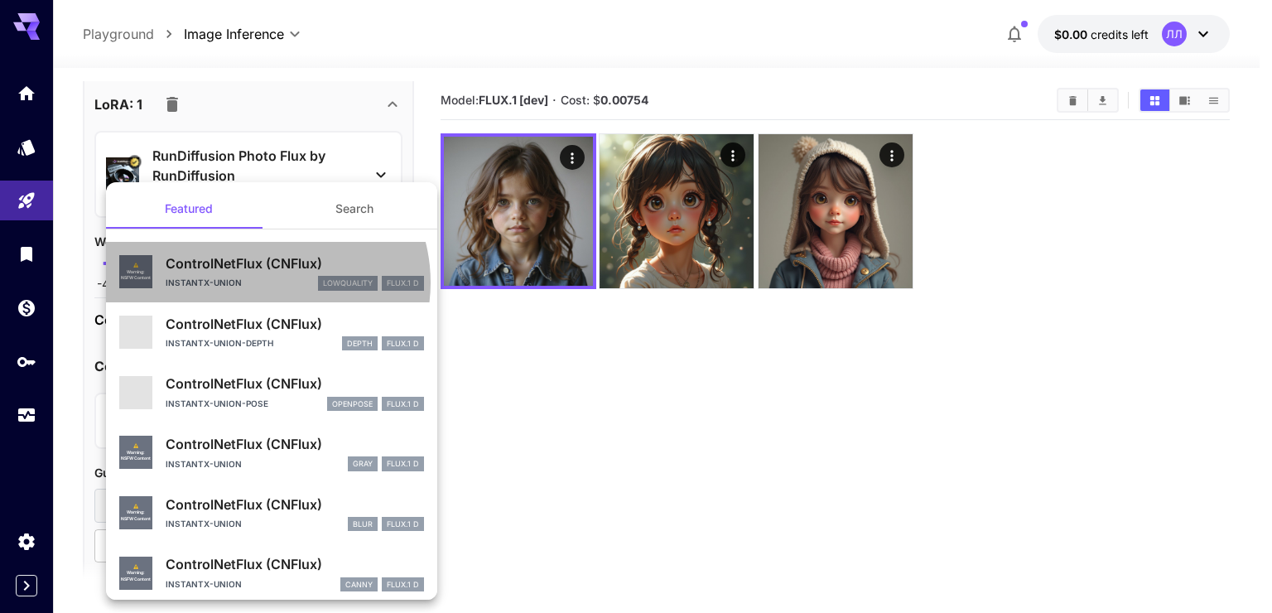
click at [265, 282] on div "instantx-union lowquality FLUX.1 D" at bounding box center [295, 283] width 258 height 15
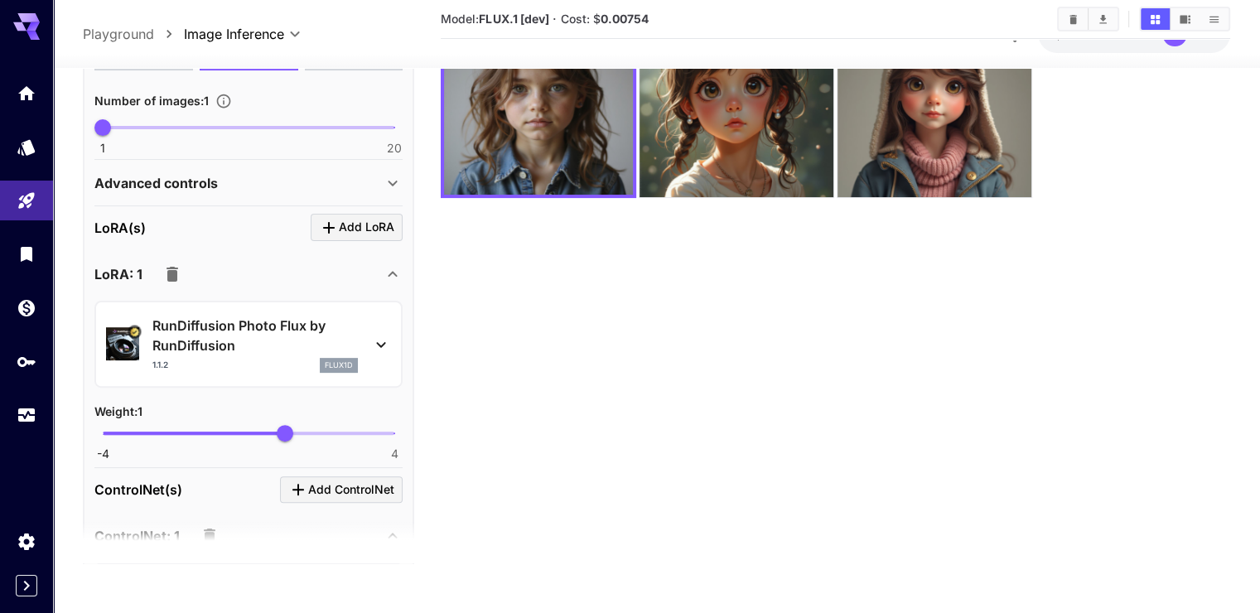
scroll to position [80, 0]
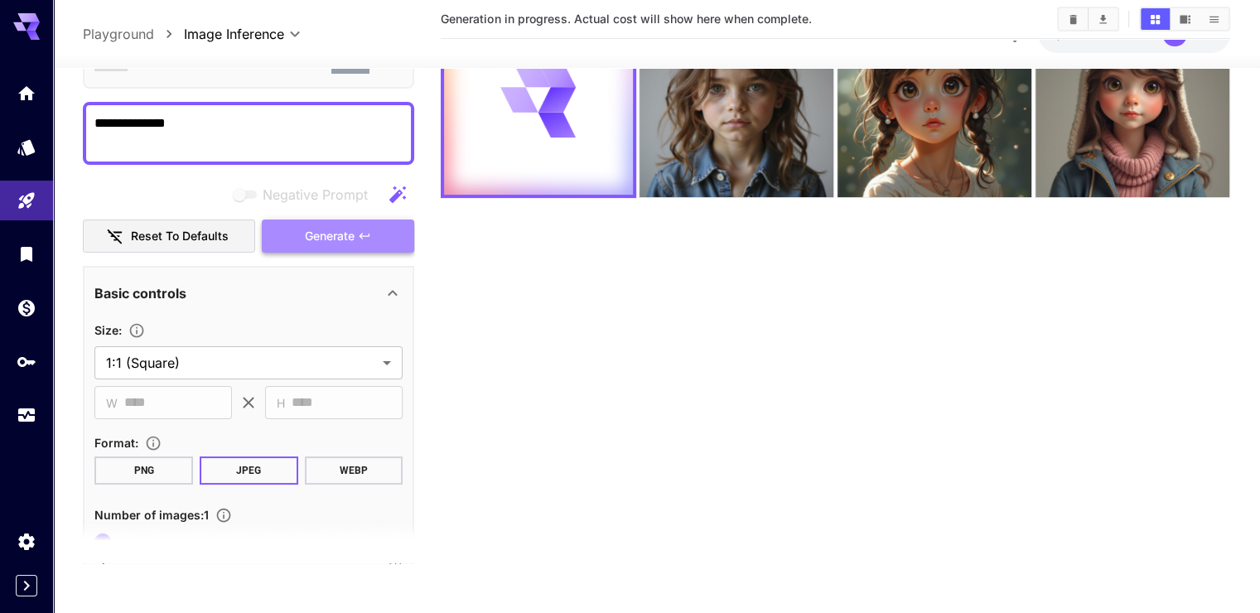
click at [302, 249] on button "Generate" at bounding box center [338, 237] width 152 height 34
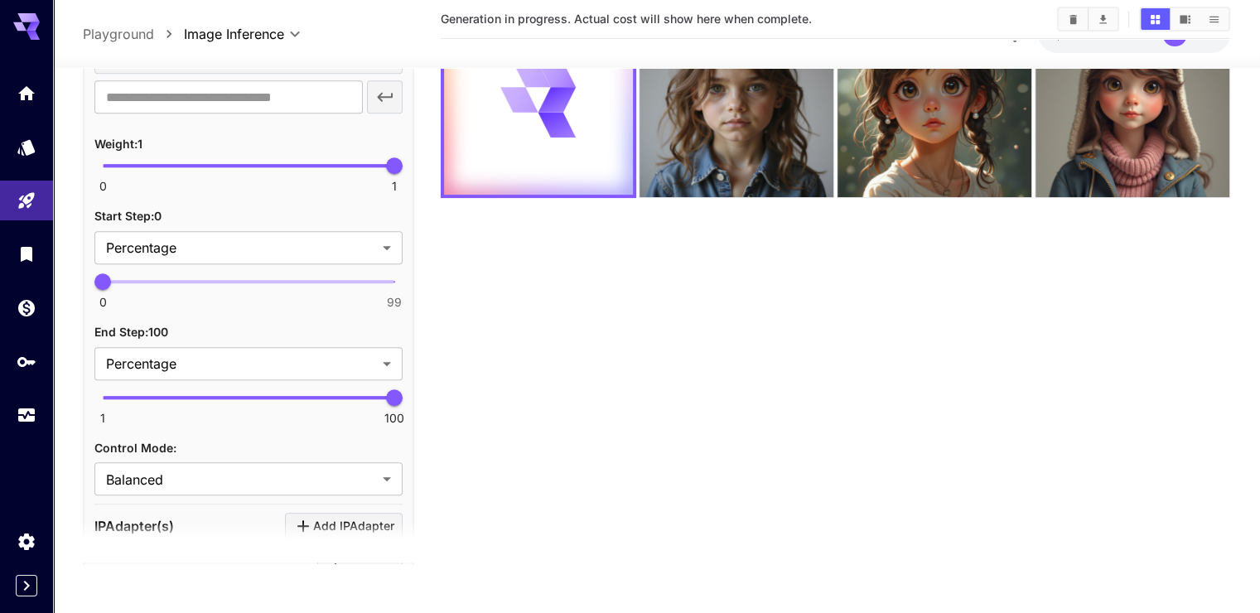
scroll to position [1321, 0]
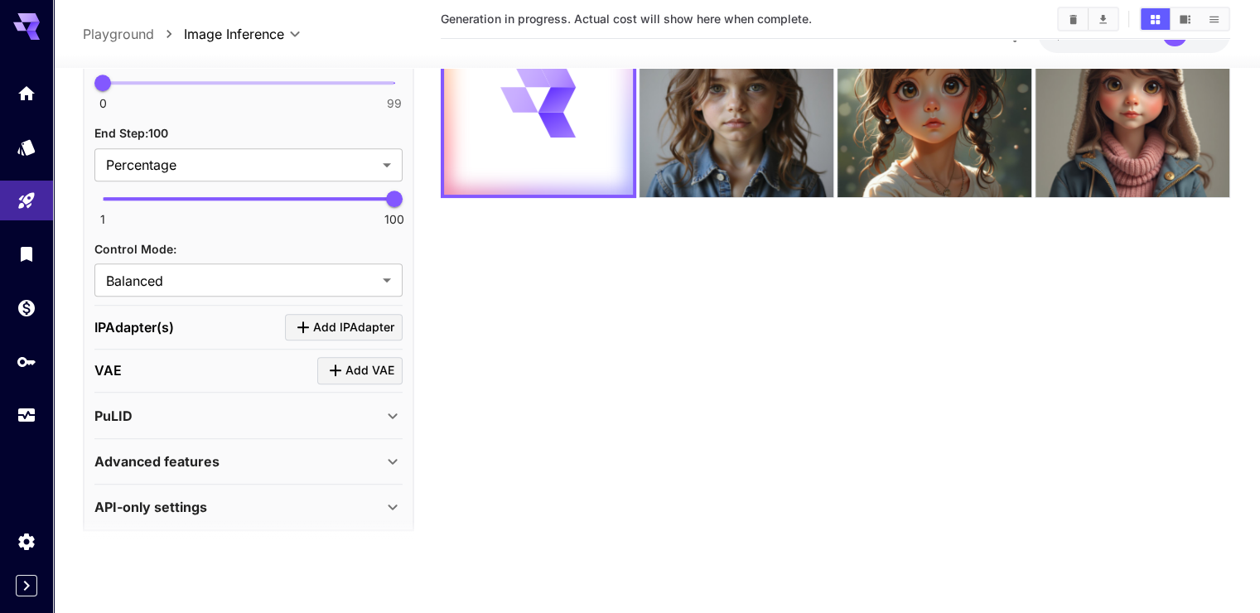
click at [263, 487] on div "API-only settings" at bounding box center [248, 507] width 308 height 40
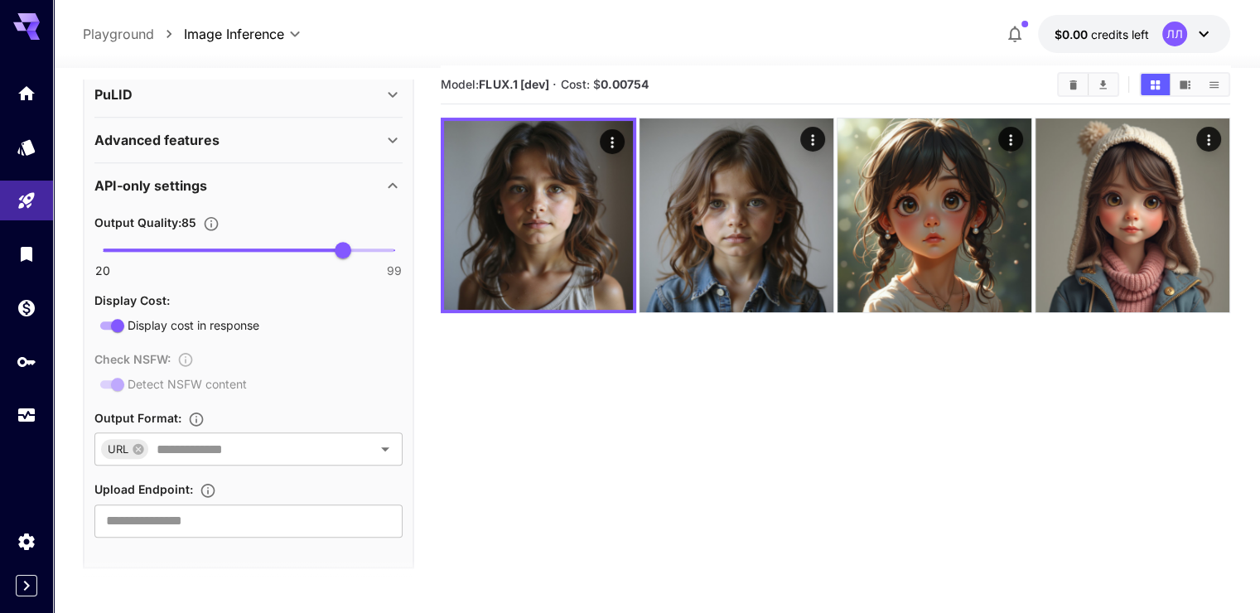
scroll to position [0, 0]
